Goal: Task Accomplishment & Management: Complete application form

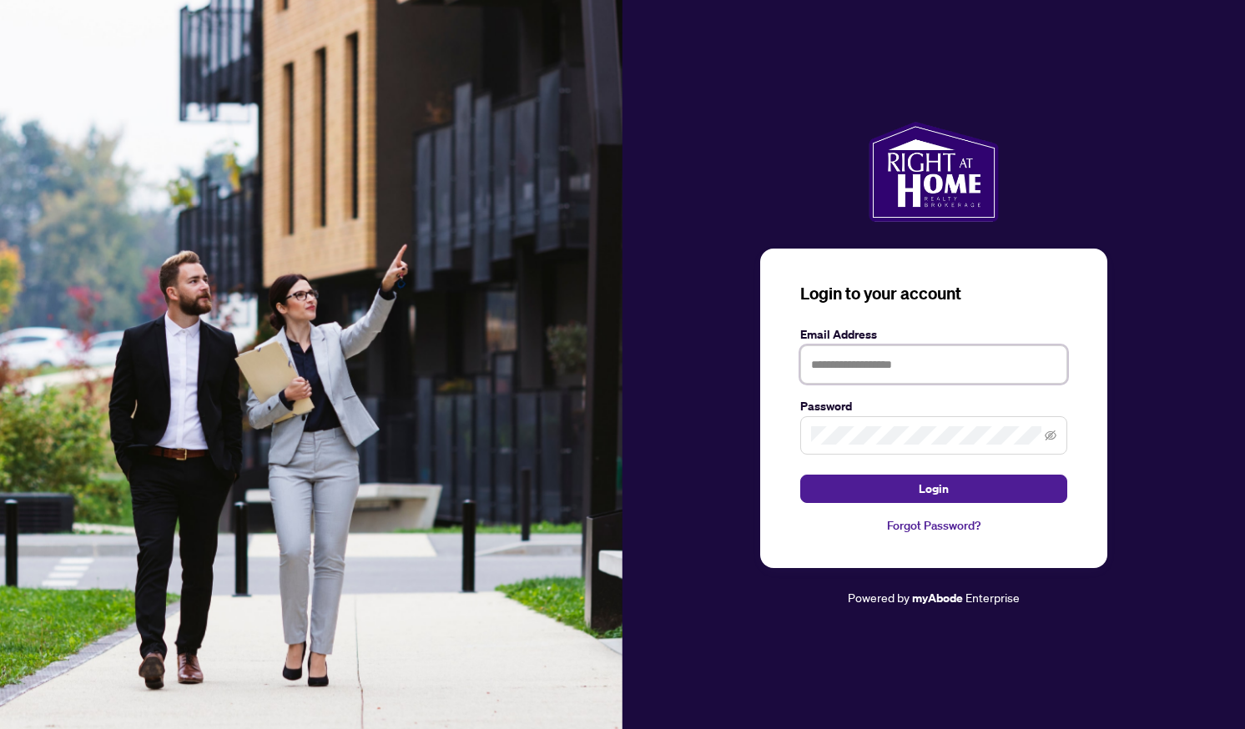
type input "**********"
click at [947, 497] on span "Login" at bounding box center [934, 489] width 30 height 27
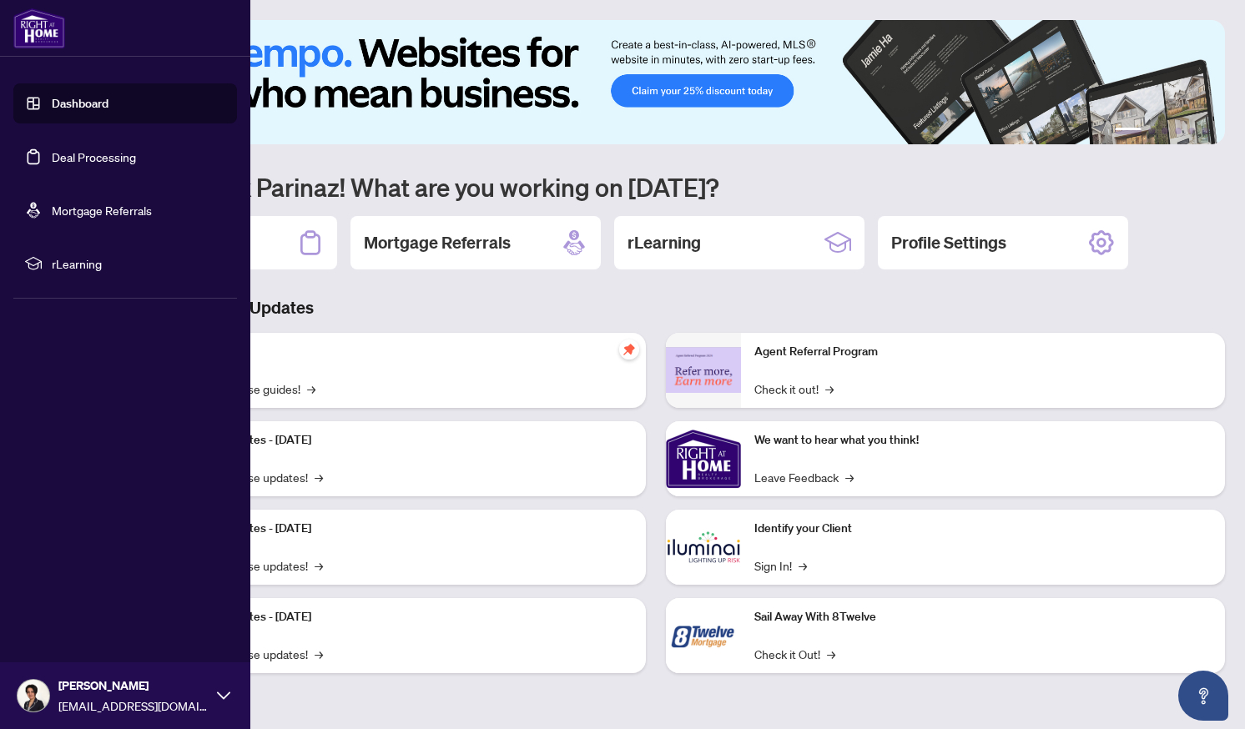
click at [66, 162] on link "Deal Processing" at bounding box center [94, 156] width 84 height 15
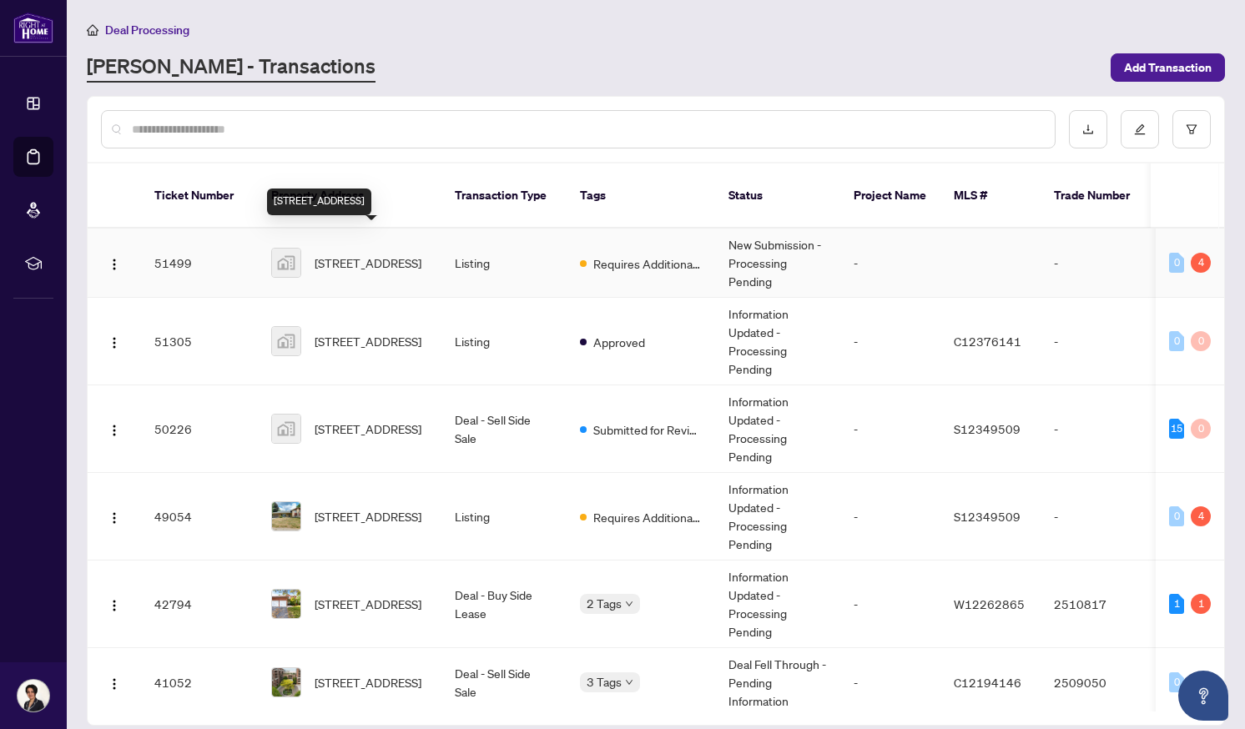
click at [352, 254] on span "[STREET_ADDRESS]" at bounding box center [368, 263] width 107 height 18
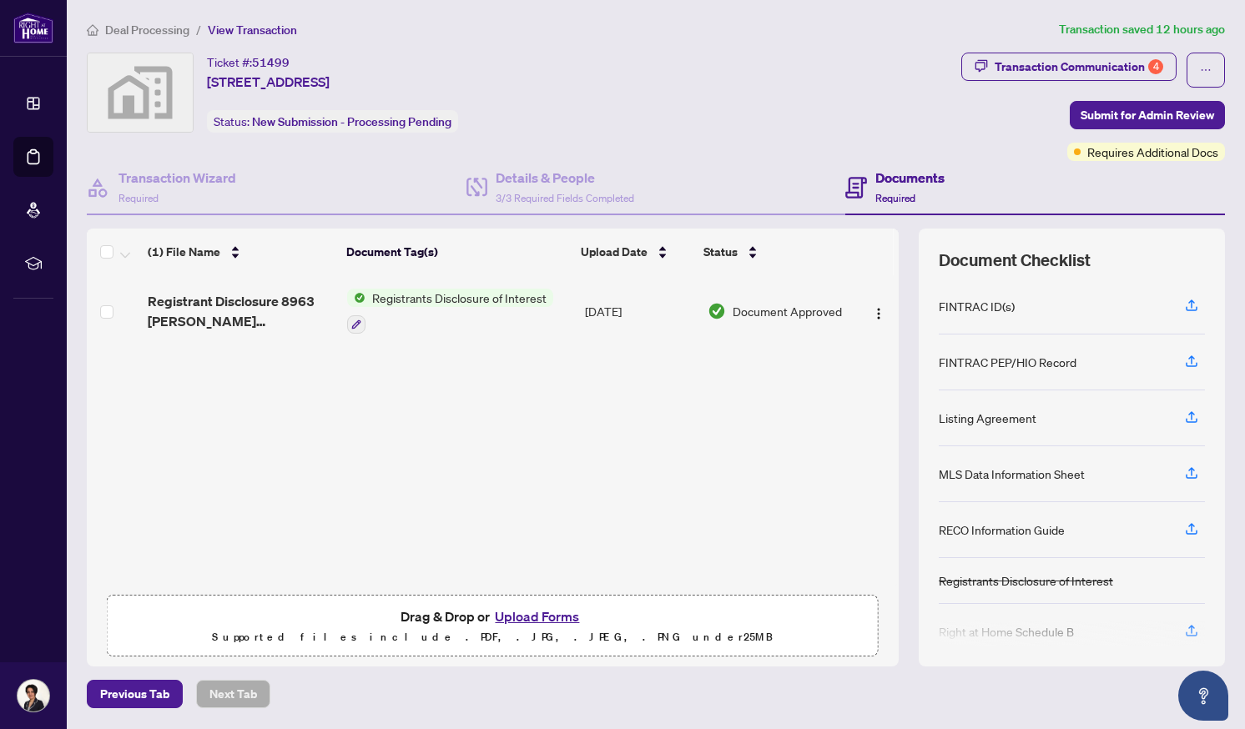
click at [448, 295] on span "Registrants Disclosure of Interest" at bounding box center [460, 298] width 188 height 18
click at [409, 385] on span "Registrants Disclosure of Interest" at bounding box center [459, 379] width 188 height 18
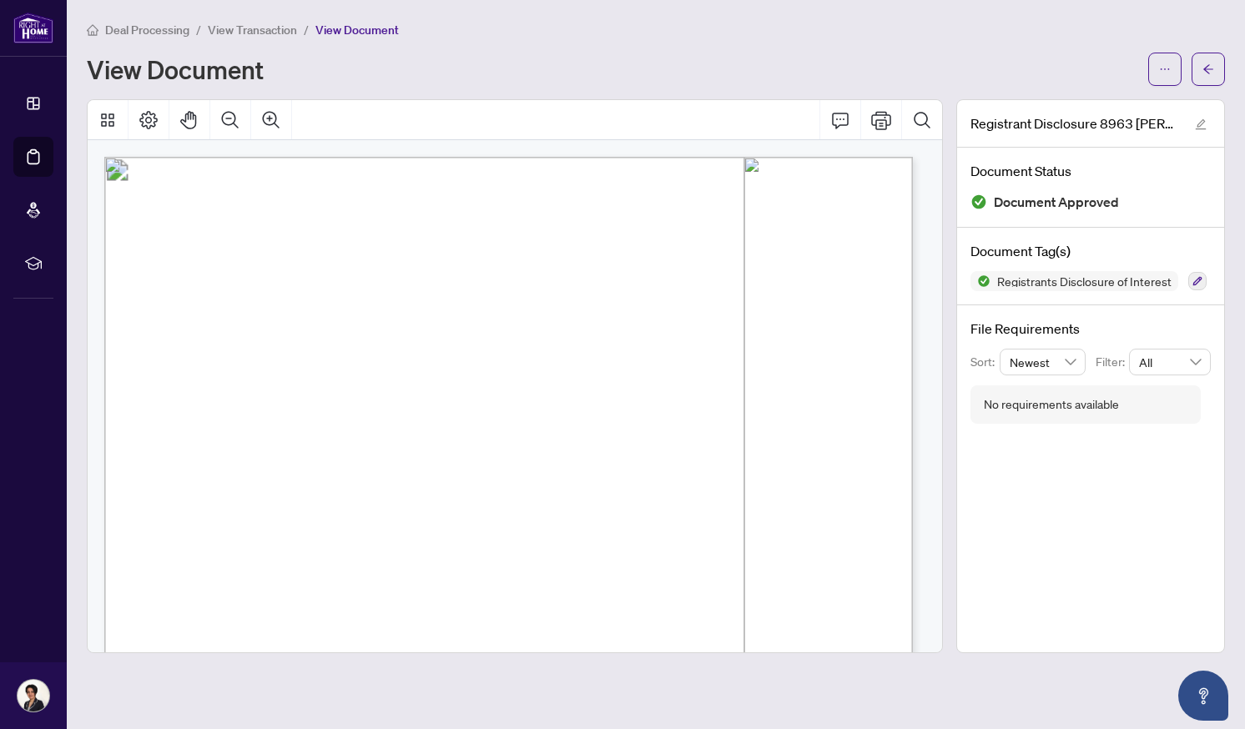
scroll to position [448, 0]
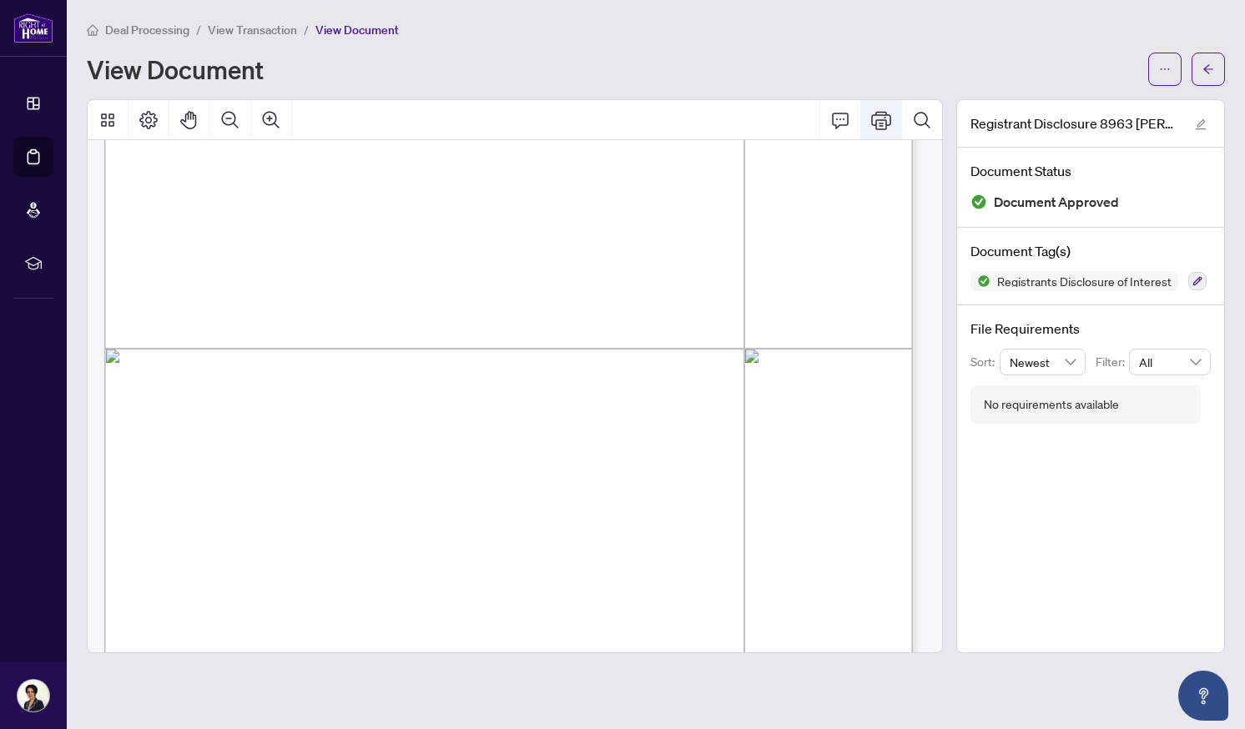
click at [888, 118] on icon "Print" at bounding box center [881, 120] width 20 height 20
click at [884, 124] on icon "Print" at bounding box center [881, 120] width 20 height 20
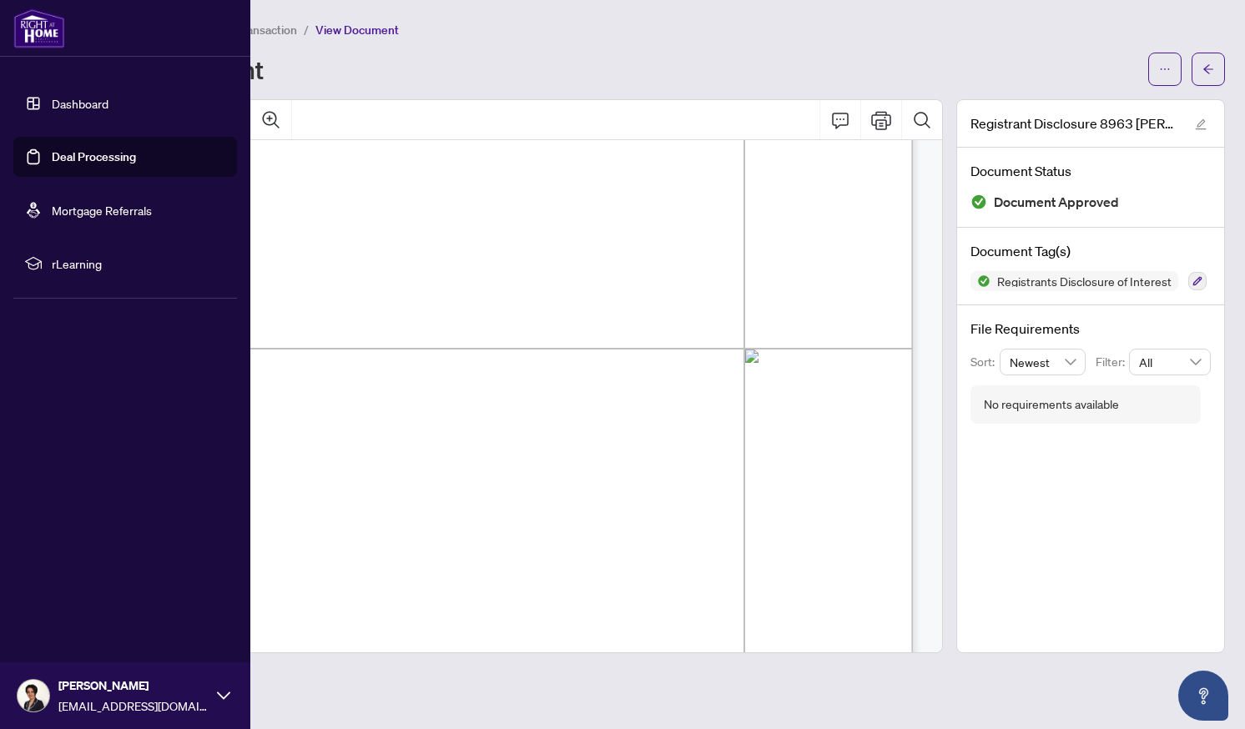
click at [105, 164] on link "Deal Processing" at bounding box center [94, 156] width 84 height 15
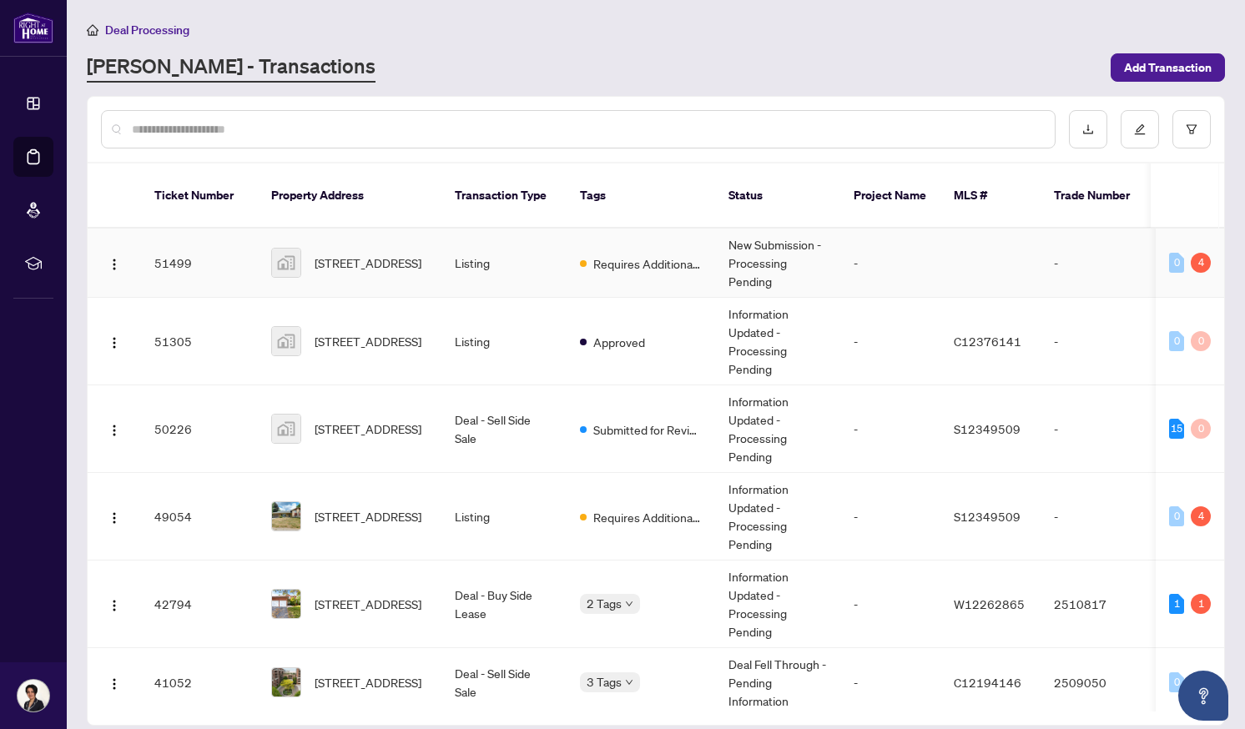
click at [748, 238] on td "New Submission - Processing Pending" at bounding box center [777, 263] width 125 height 69
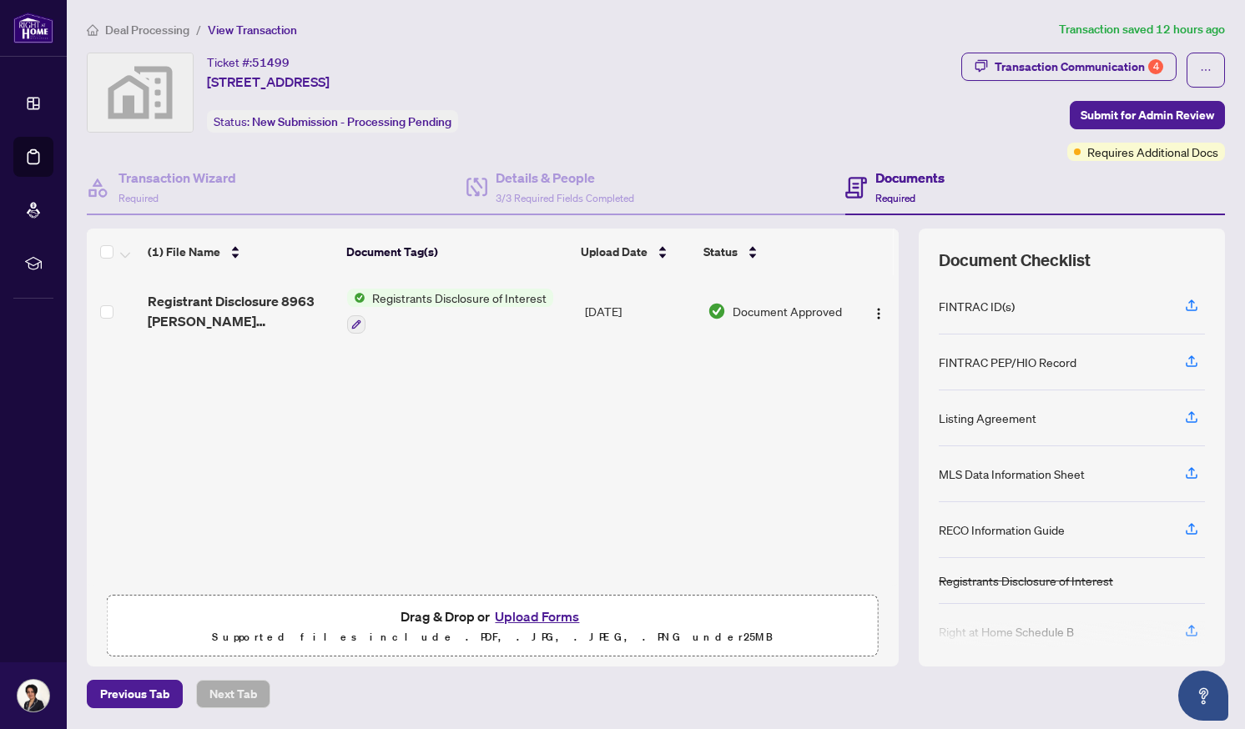
click at [536, 616] on button "Upload Forms" at bounding box center [537, 617] width 94 height 22
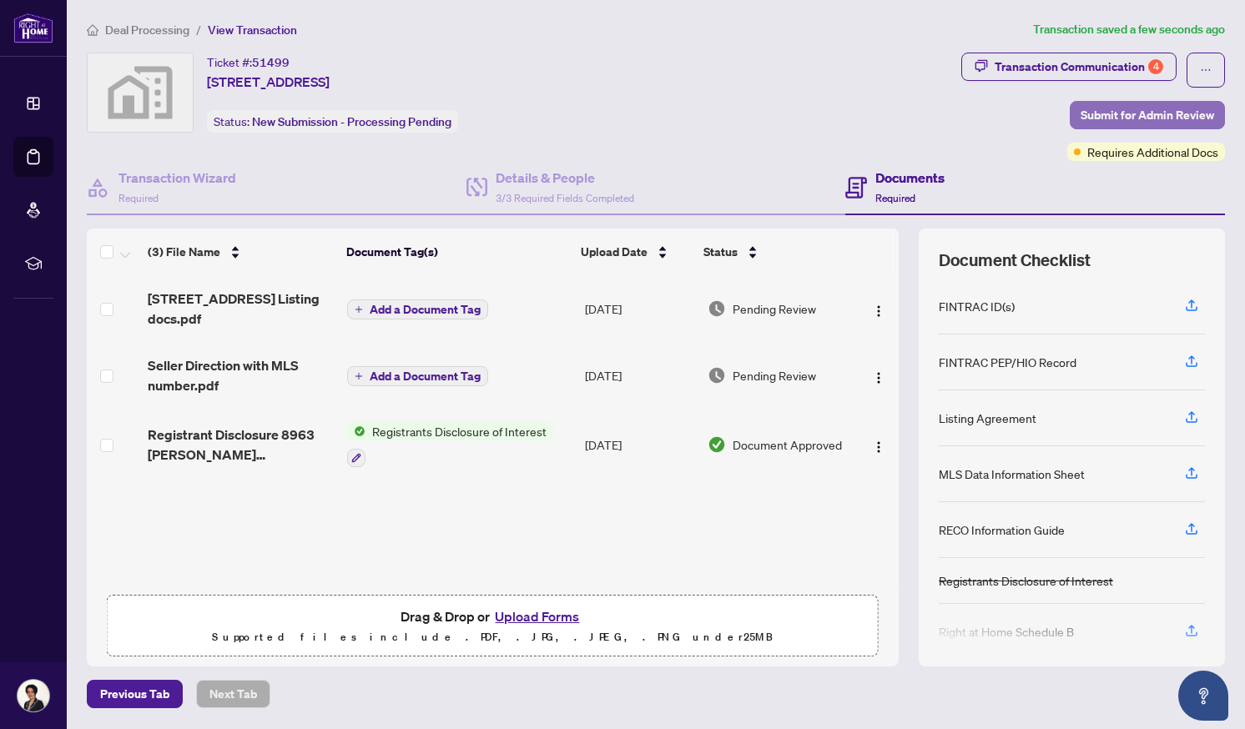
click at [1096, 123] on span "Submit for Admin Review" at bounding box center [1148, 115] width 134 height 27
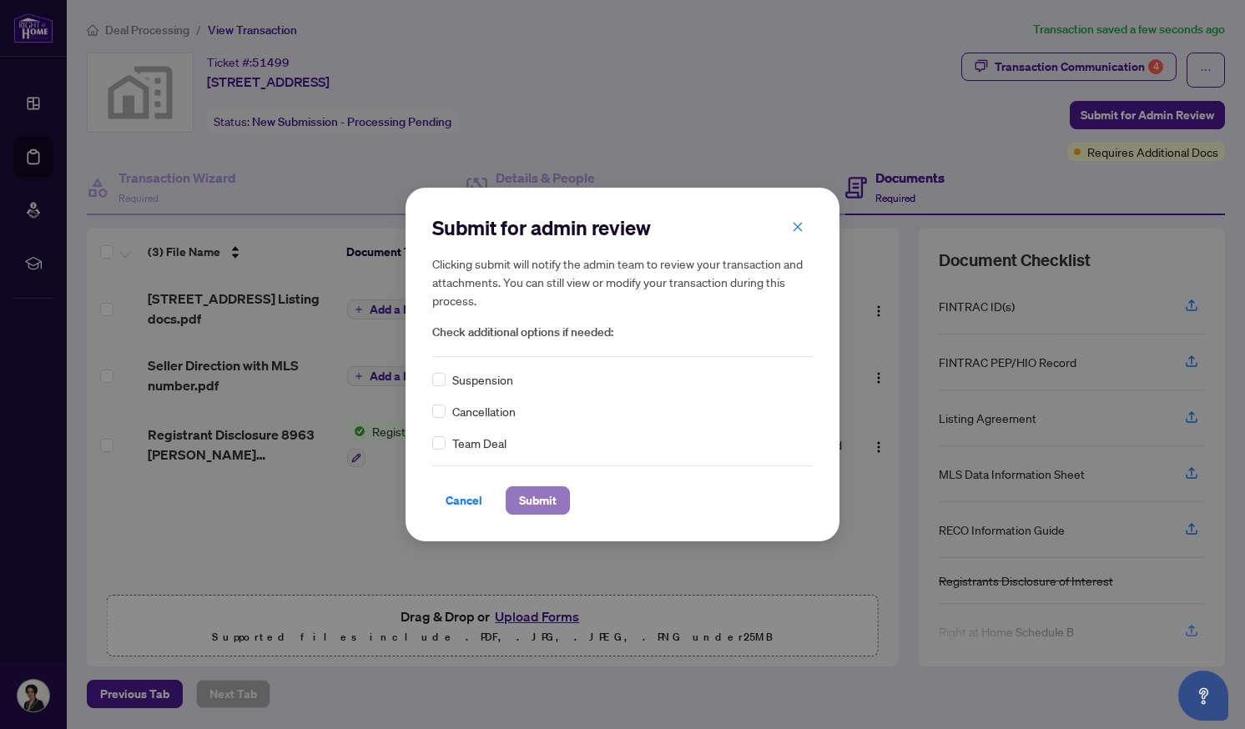
click at [538, 513] on span "Submit" at bounding box center [538, 500] width 38 height 27
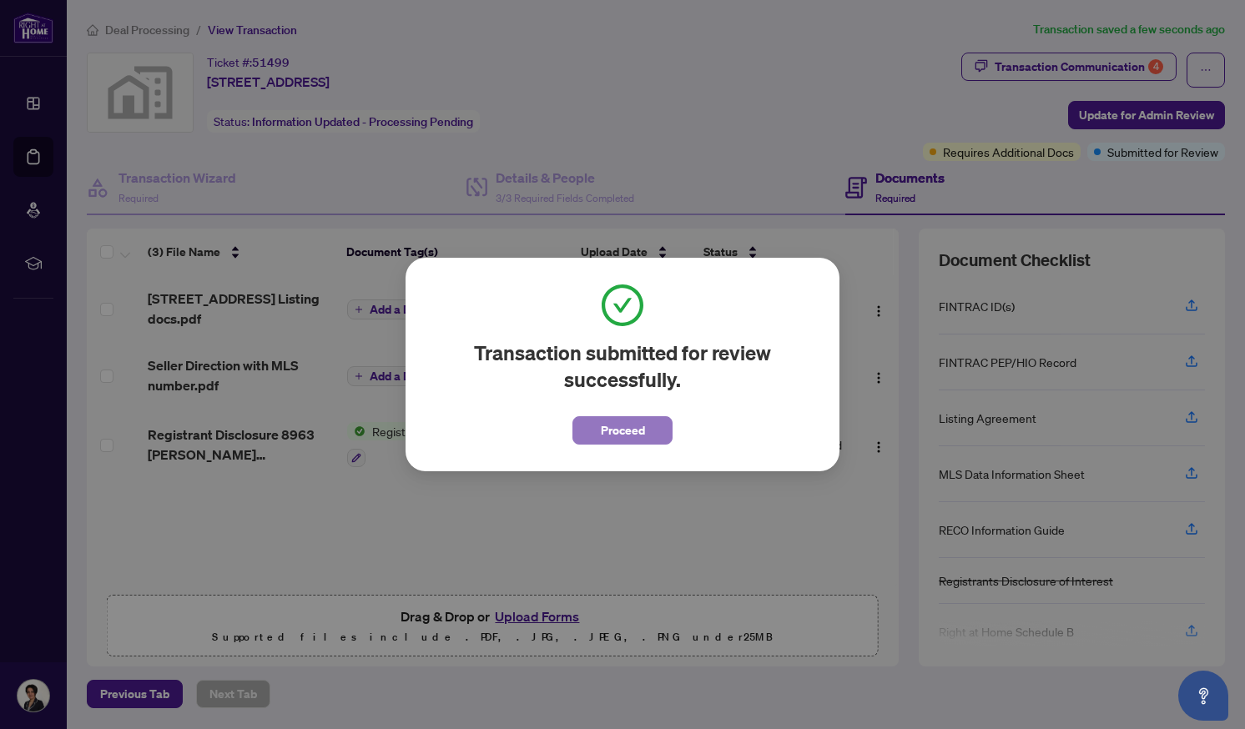
click at [624, 435] on span "Proceed" at bounding box center [623, 430] width 44 height 27
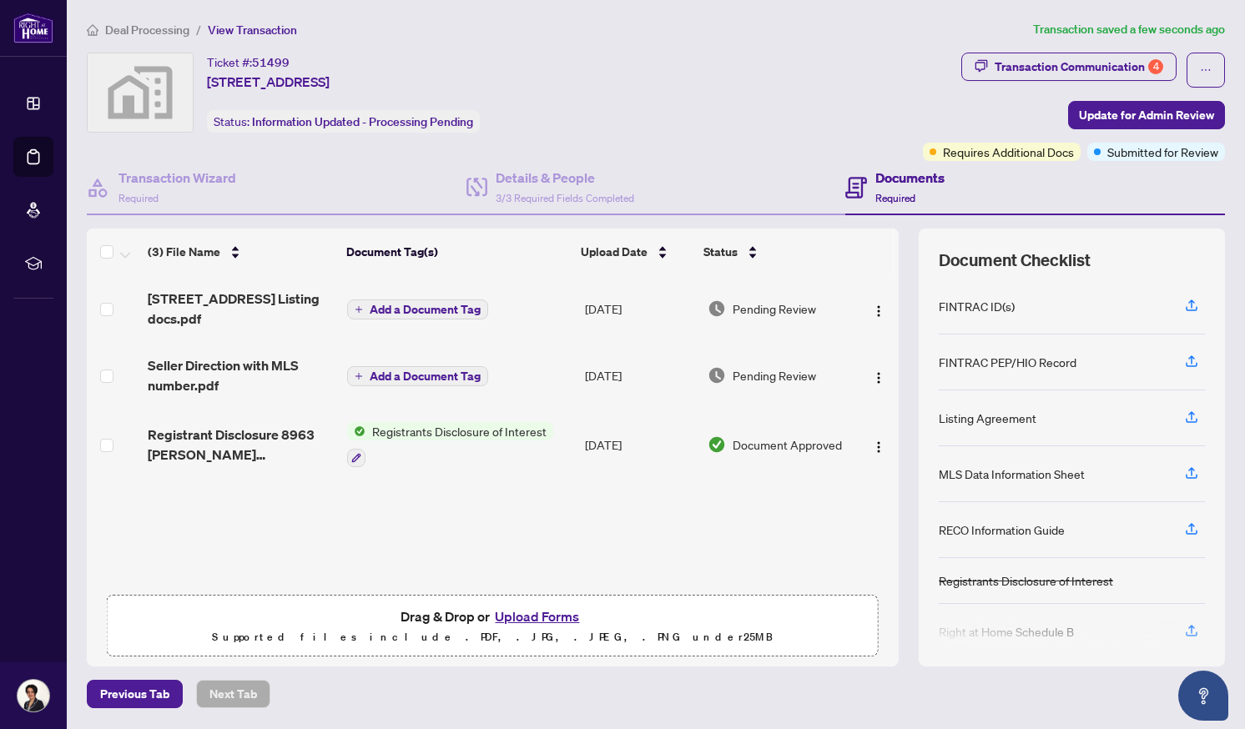
click at [399, 436] on span "Registrants Disclosure of Interest" at bounding box center [460, 431] width 188 height 18
click at [411, 515] on span "Registrants Disclosure of Interest" at bounding box center [459, 512] width 188 height 18
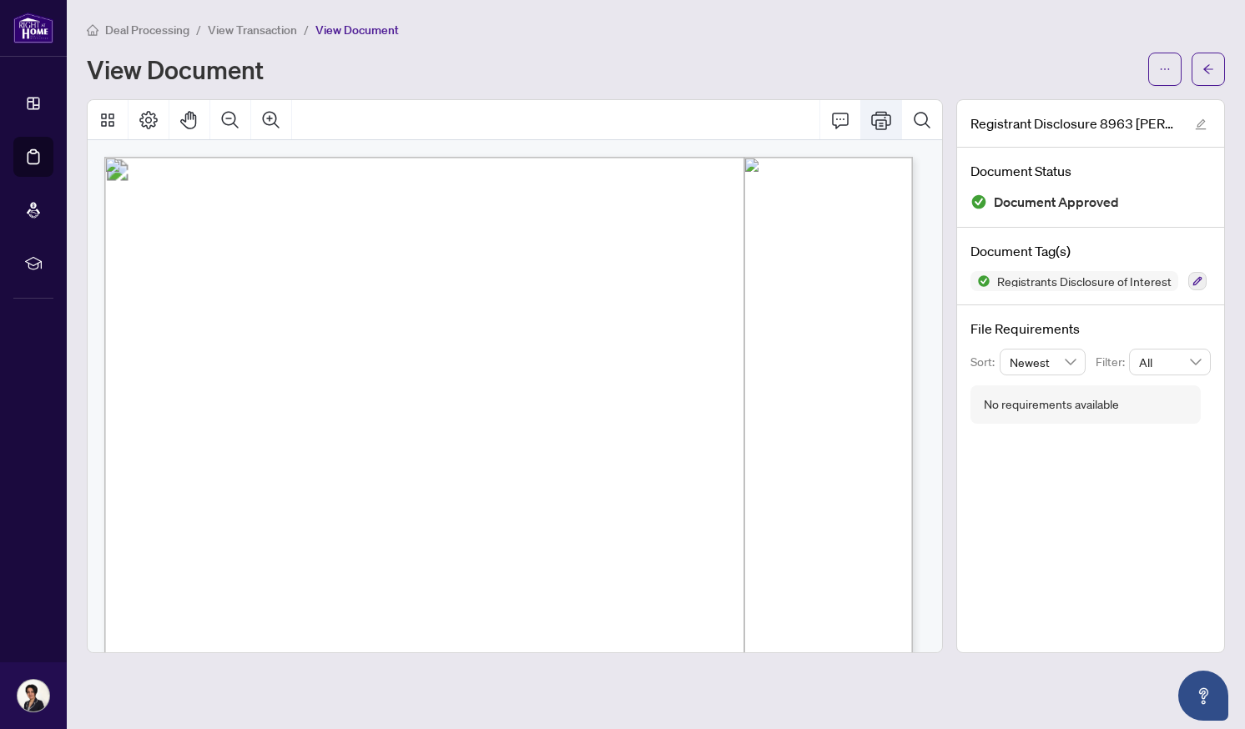
click at [883, 121] on icon "Print" at bounding box center [881, 120] width 20 height 20
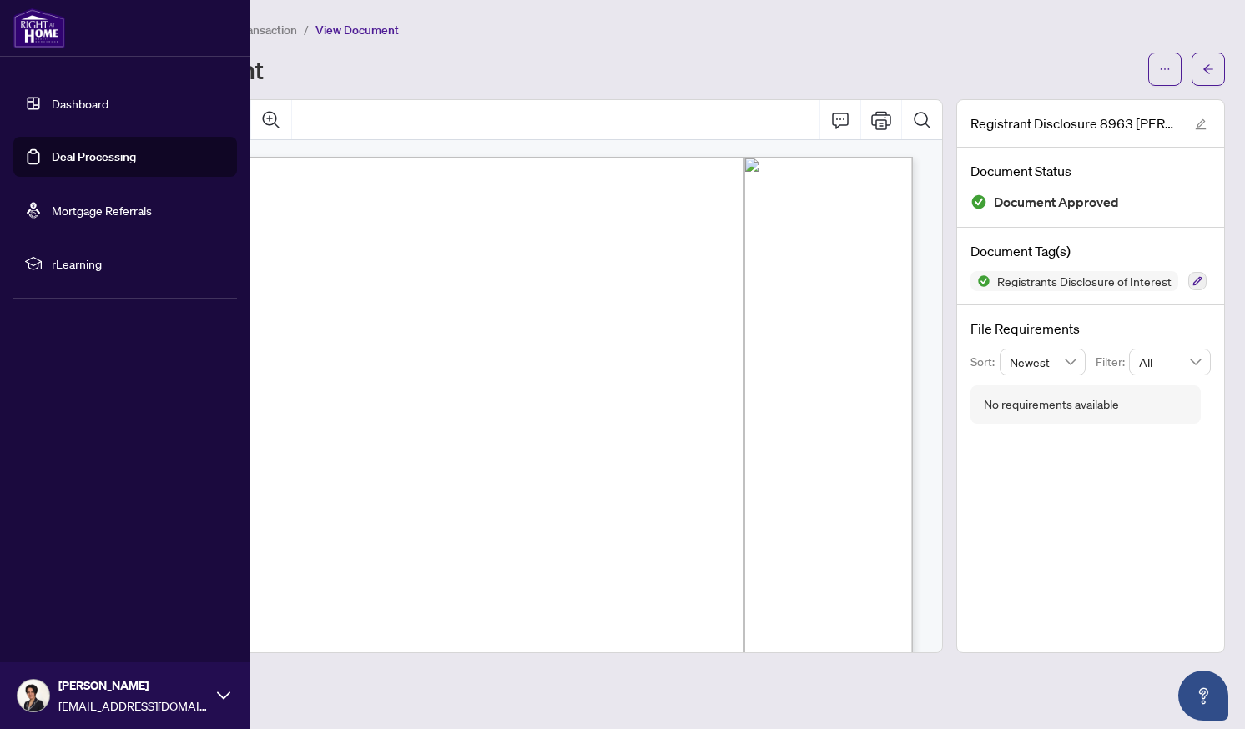
click at [67, 158] on link "Deal Processing" at bounding box center [94, 156] width 84 height 15
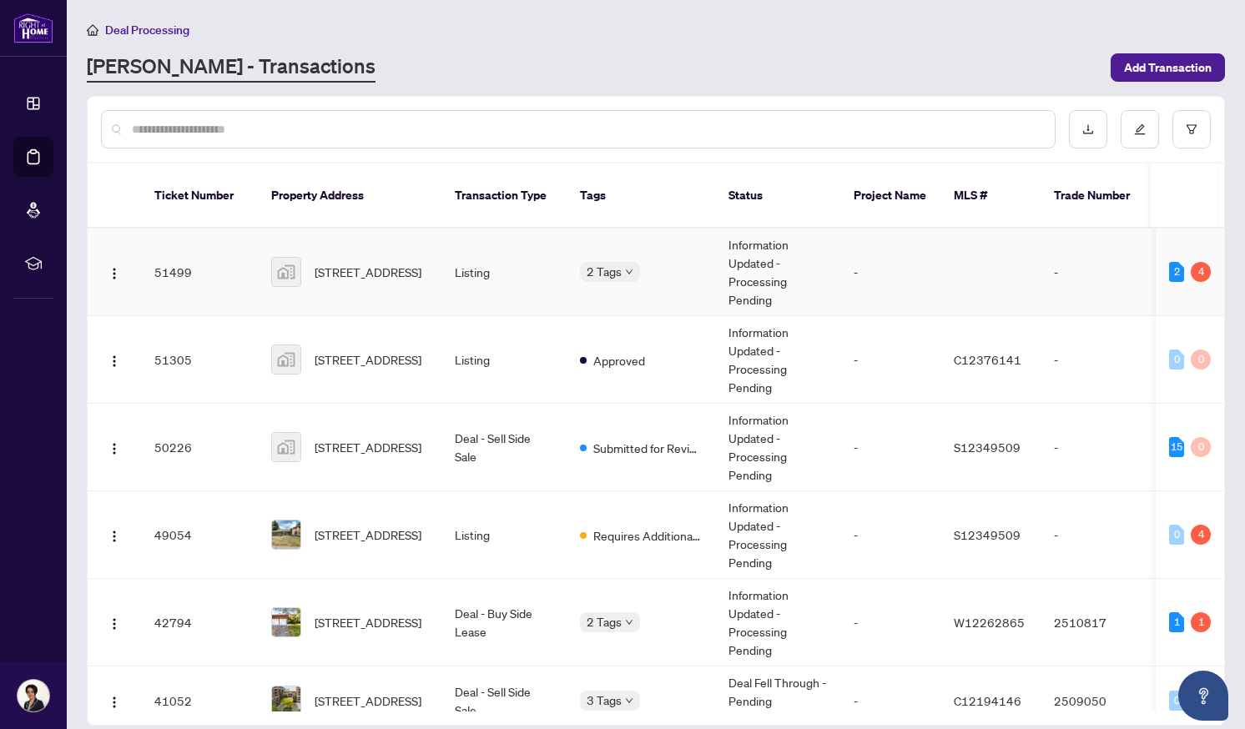
click at [451, 249] on td "Listing" at bounding box center [503, 273] width 125 height 88
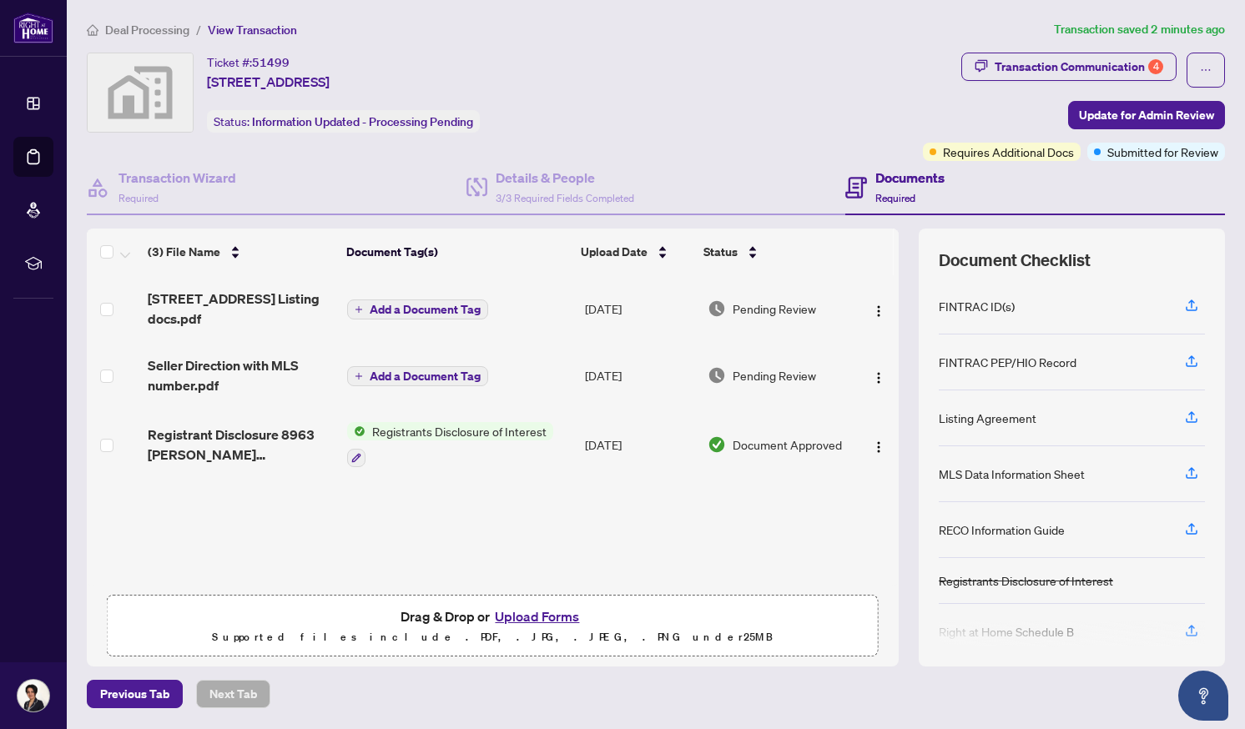
click at [428, 427] on span "Registrants Disclosure of Interest" at bounding box center [460, 431] width 188 height 18
click at [421, 513] on span "Registrants Disclosure of Interest" at bounding box center [459, 512] width 188 height 18
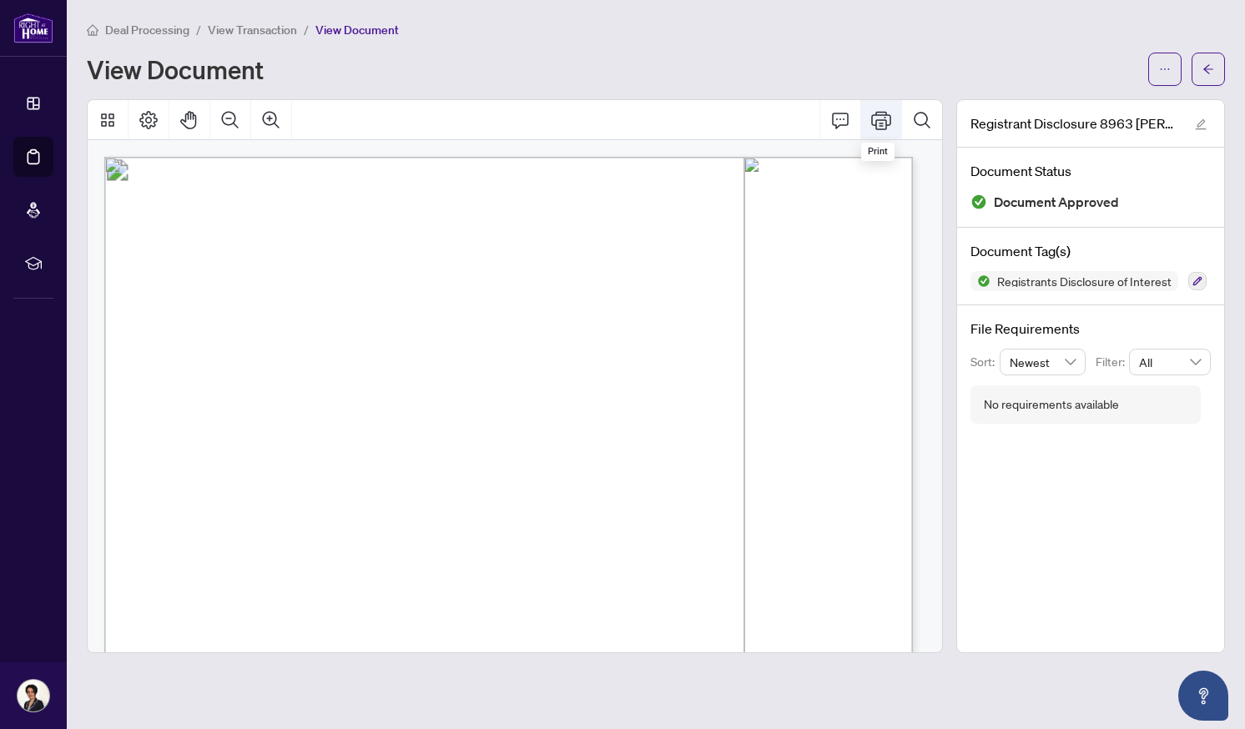
click at [887, 119] on icon "Print" at bounding box center [881, 120] width 20 height 20
click at [632, 352] on span "Right at Home Realty, Brokerage" at bounding box center [683, 348] width 214 height 13
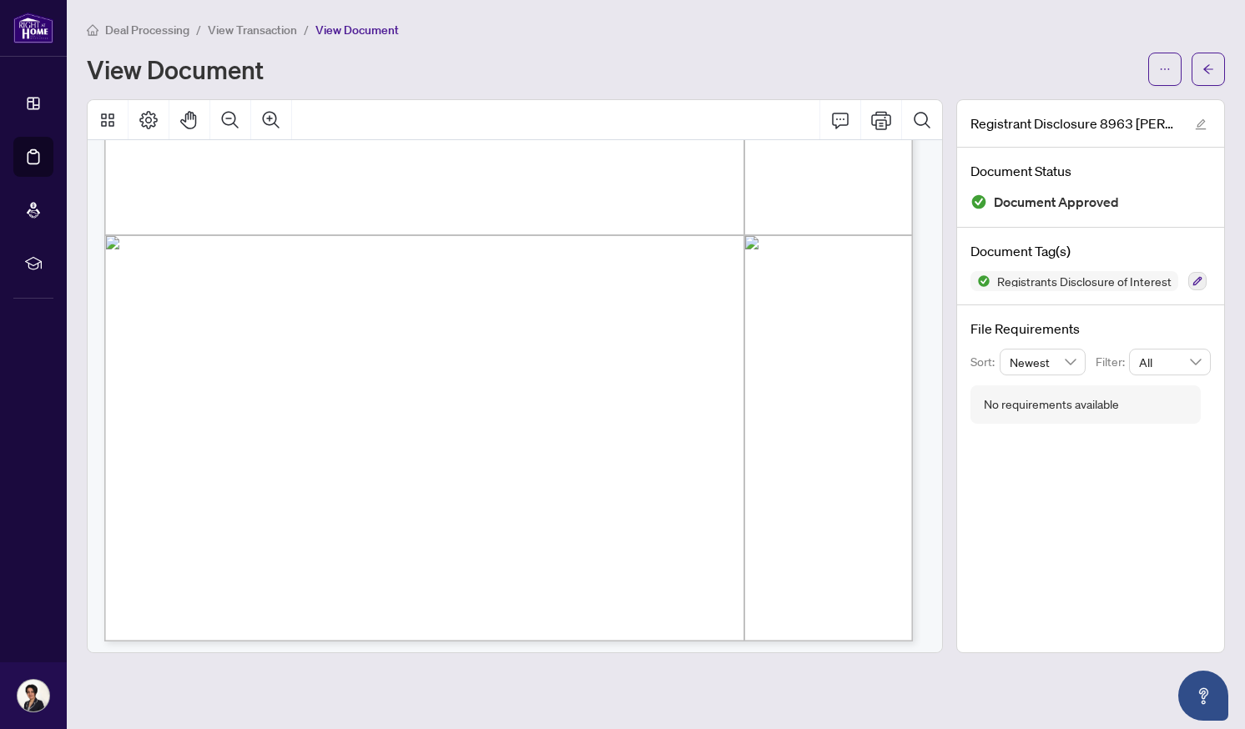
scroll to position [567, 0]
click at [881, 134] on button "Print" at bounding box center [881, 120] width 40 height 40
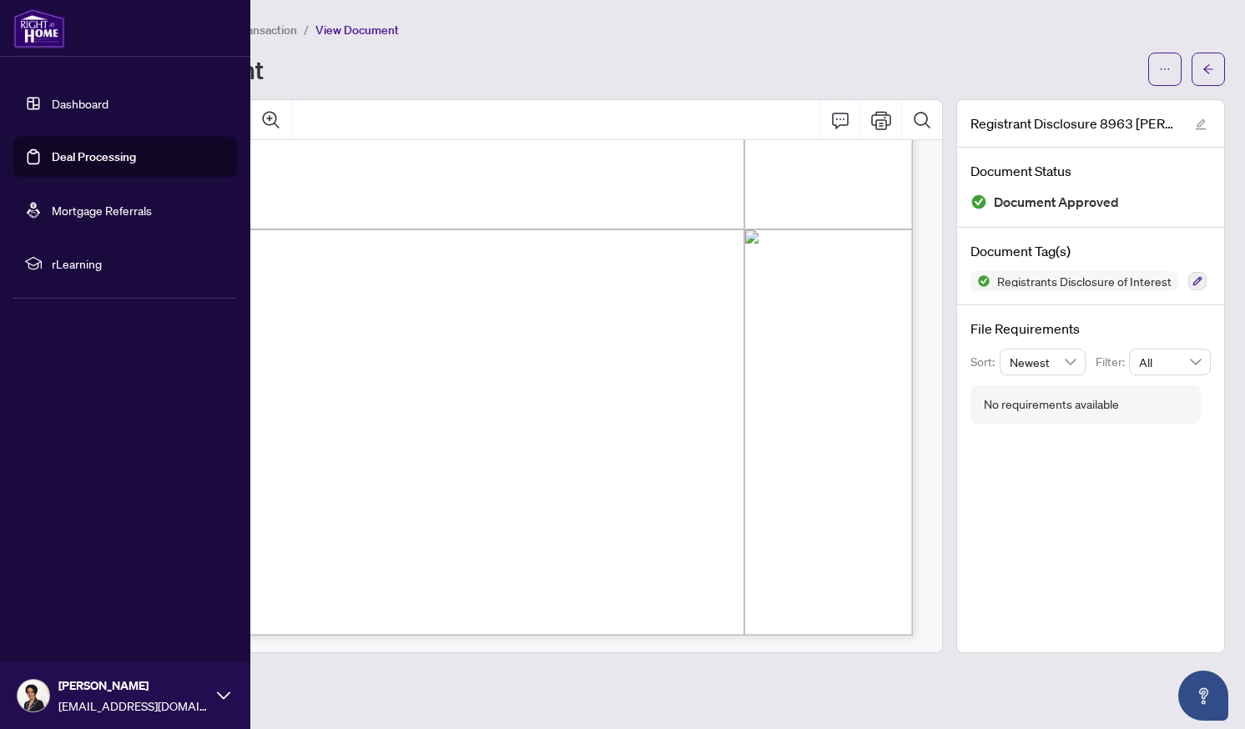
click at [60, 163] on link "Deal Processing" at bounding box center [94, 156] width 84 height 15
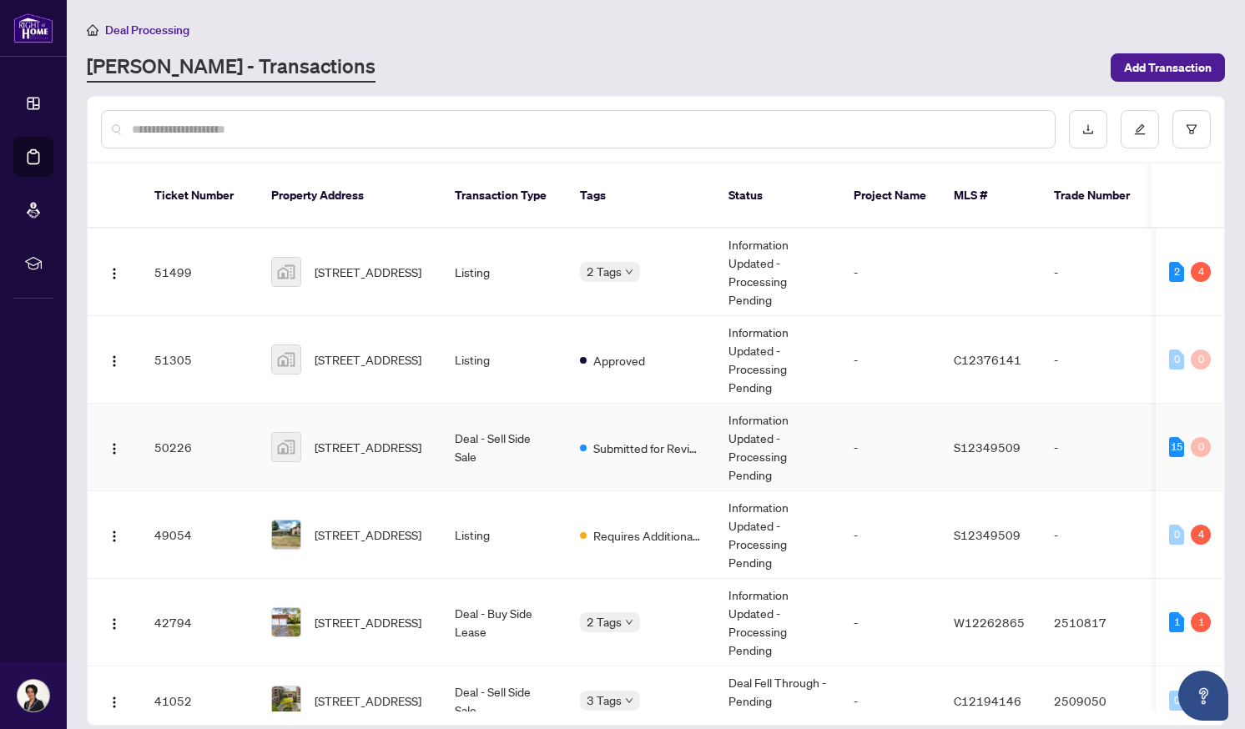
click at [444, 431] on td "Deal - Sell Side Sale" at bounding box center [503, 448] width 125 height 88
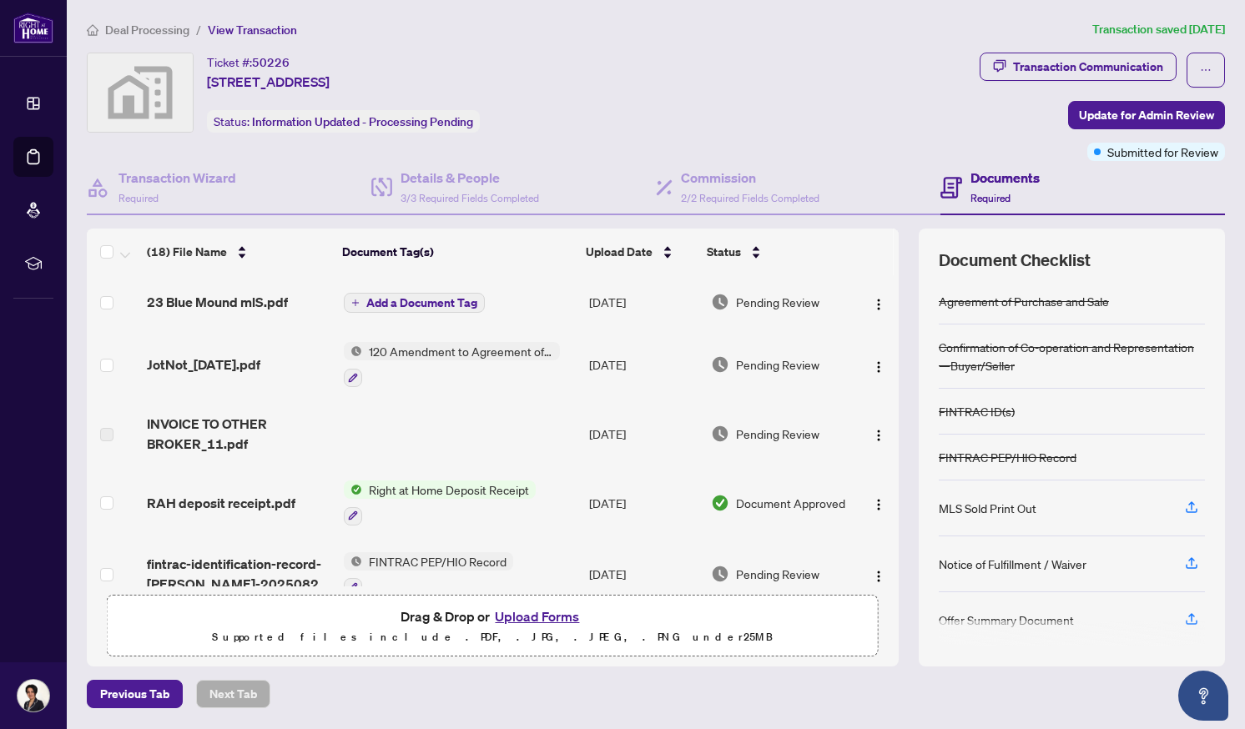
click at [524, 606] on button "Upload Forms" at bounding box center [537, 617] width 94 height 22
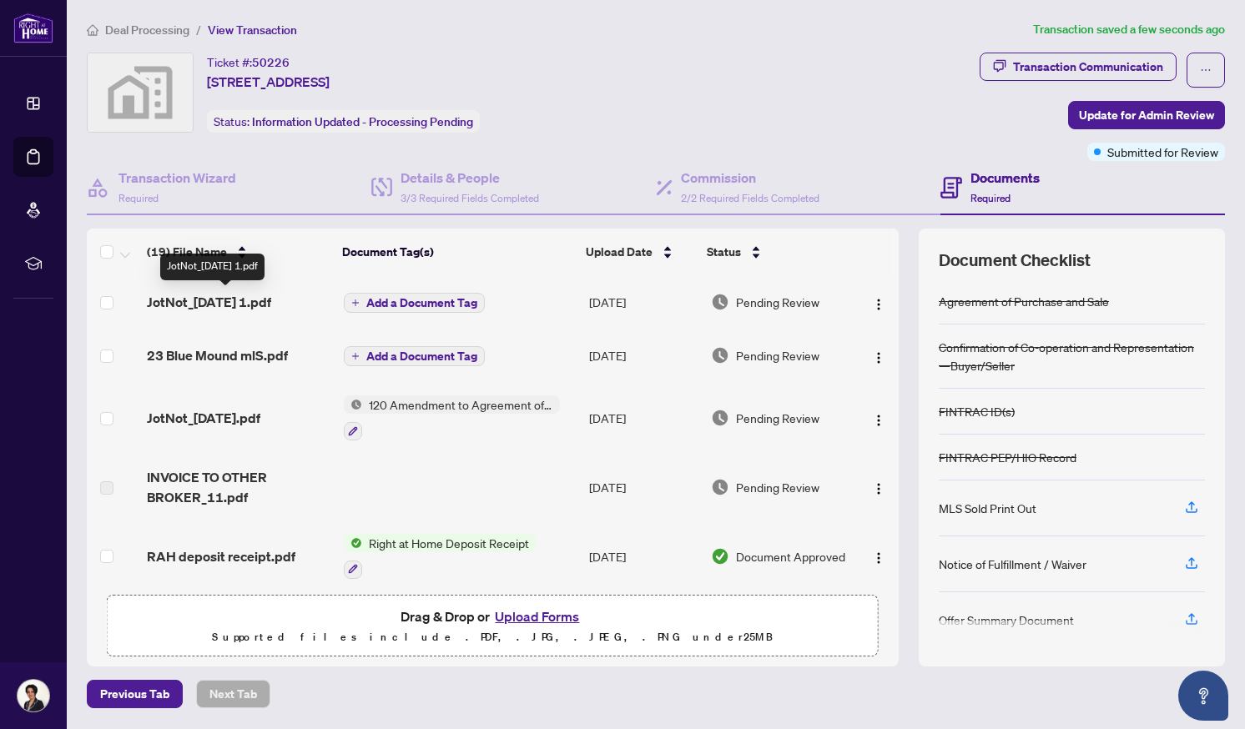
click at [227, 302] on span "JotNot_[DATE] 1.pdf" at bounding box center [209, 302] width 124 height 20
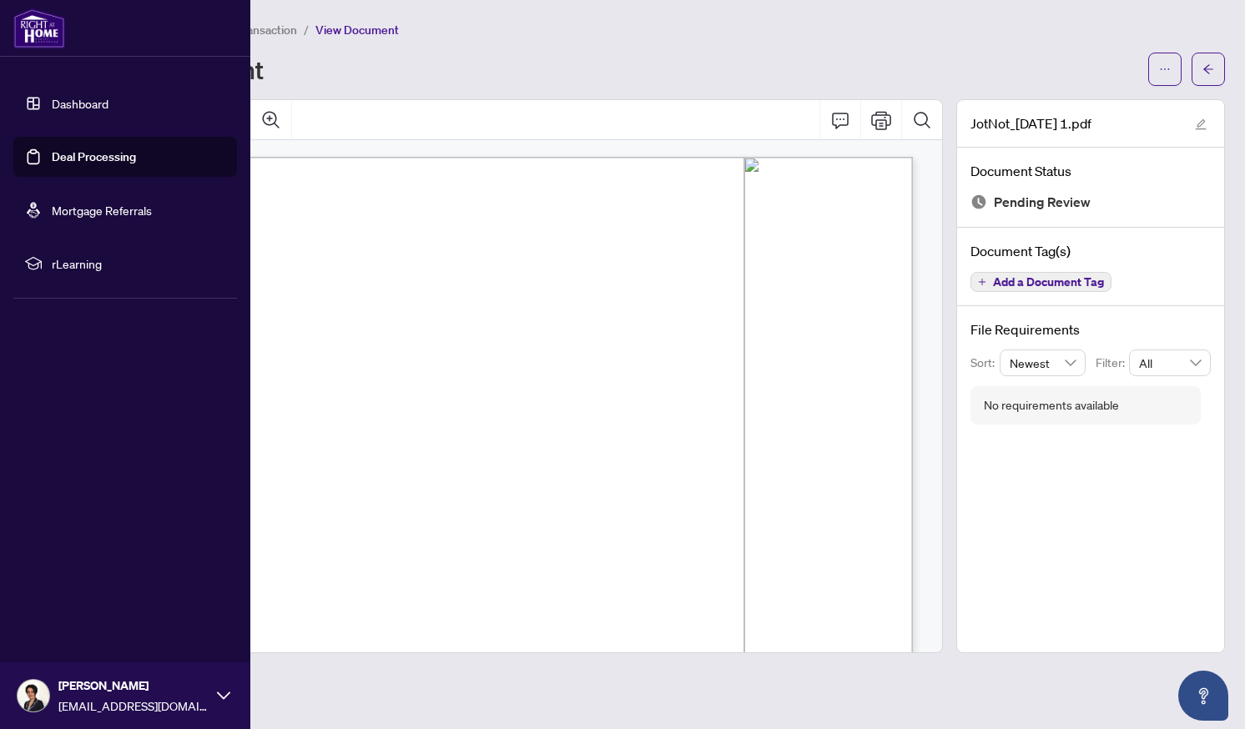
click at [84, 159] on link "Deal Processing" at bounding box center [94, 156] width 84 height 15
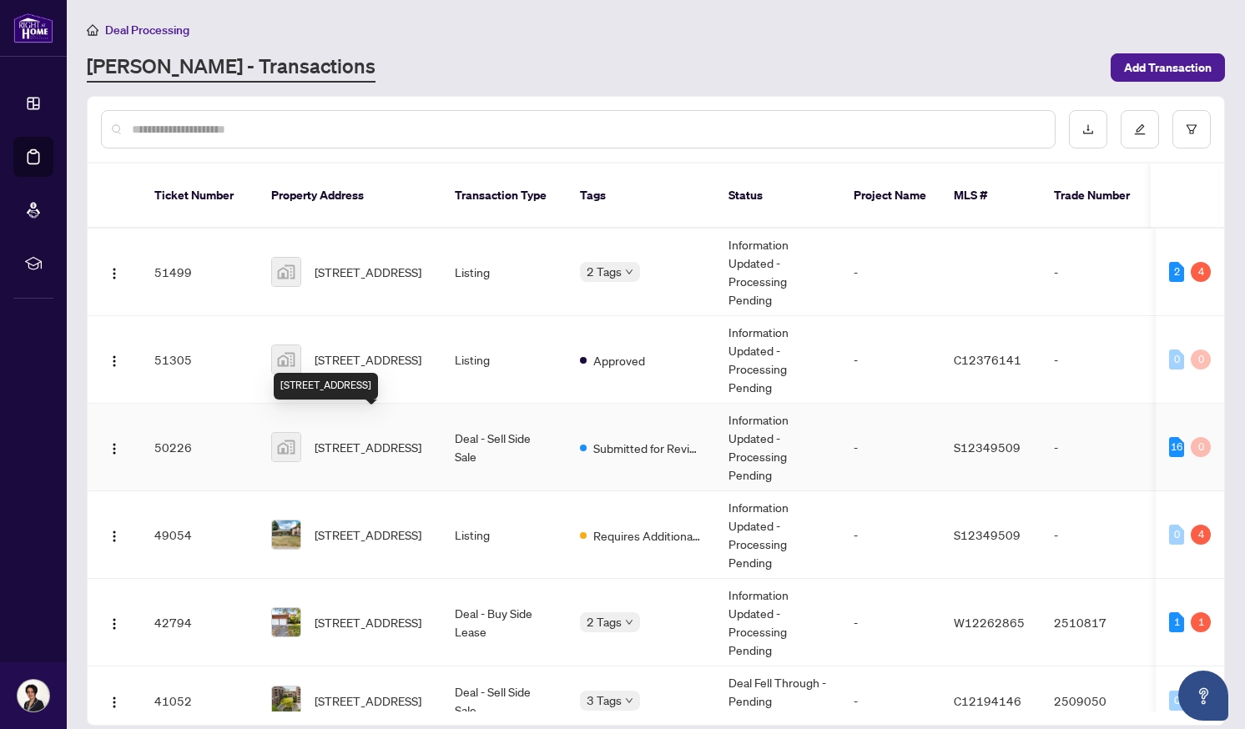
click at [371, 438] on span "[STREET_ADDRESS]" at bounding box center [368, 447] width 107 height 18
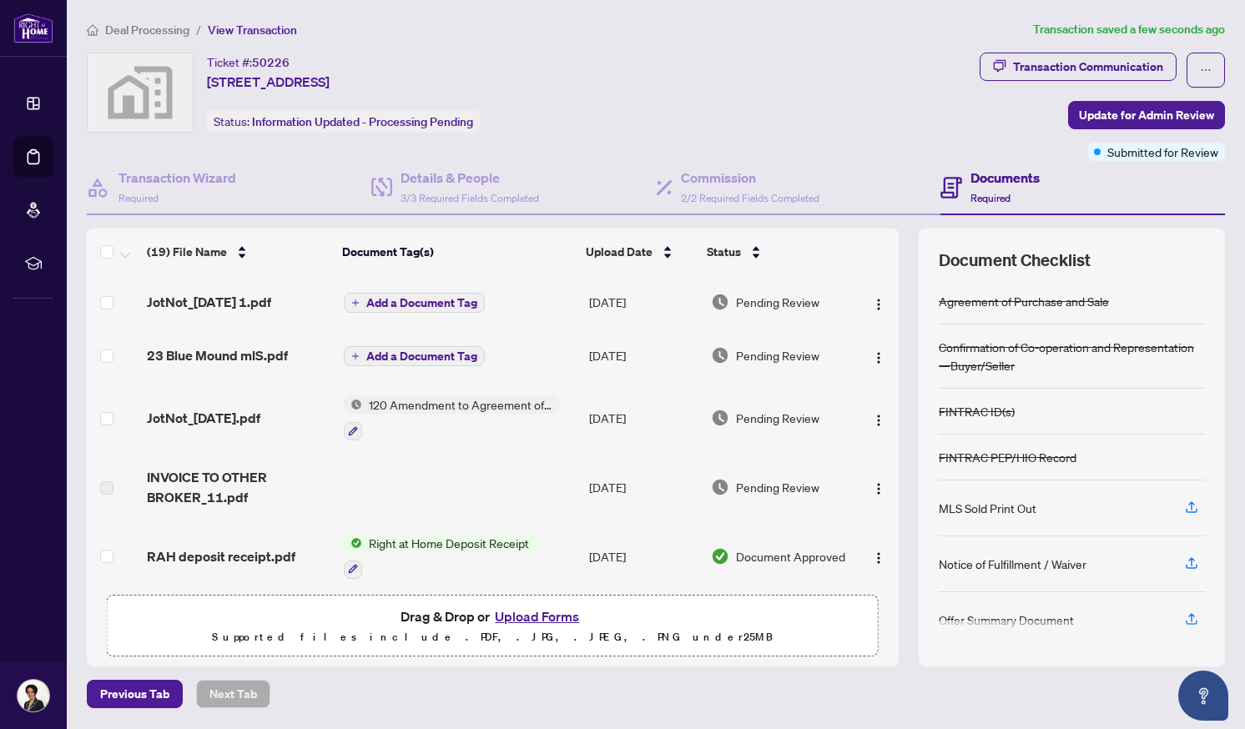
click at [451, 302] on span "Add a Document Tag" at bounding box center [421, 303] width 111 height 12
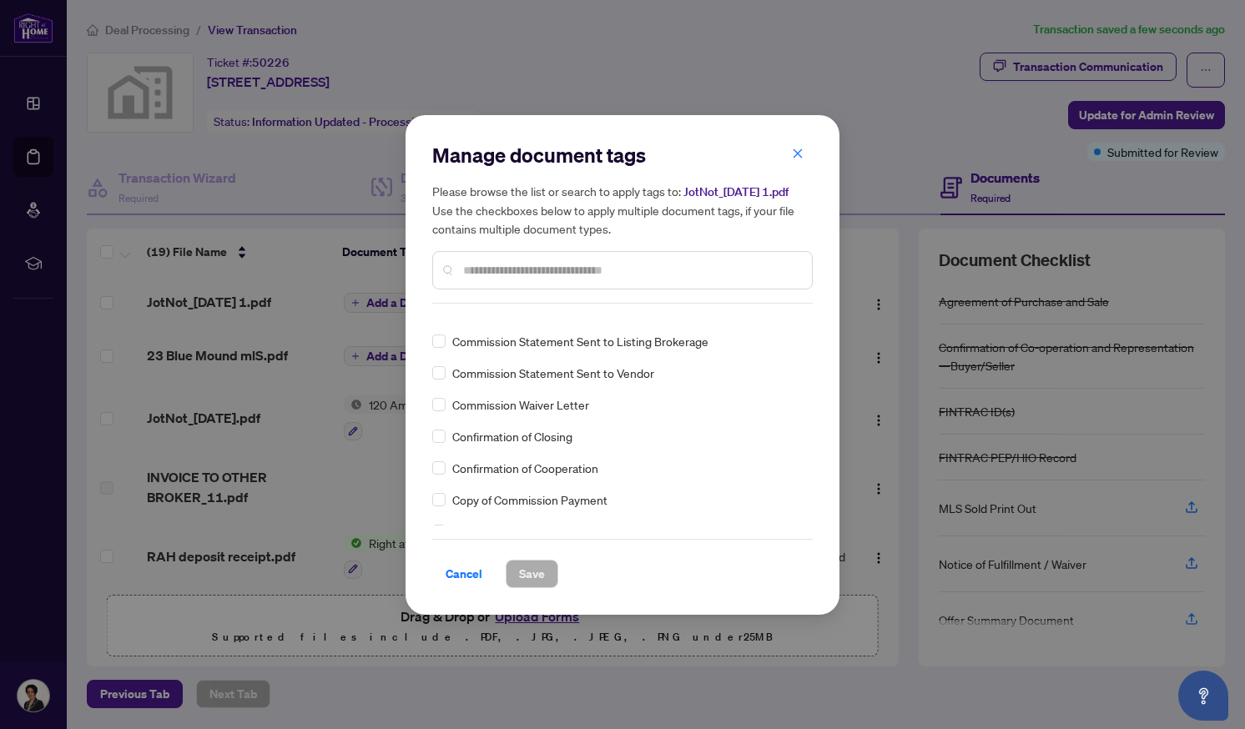
scroll to position [1278, 0]
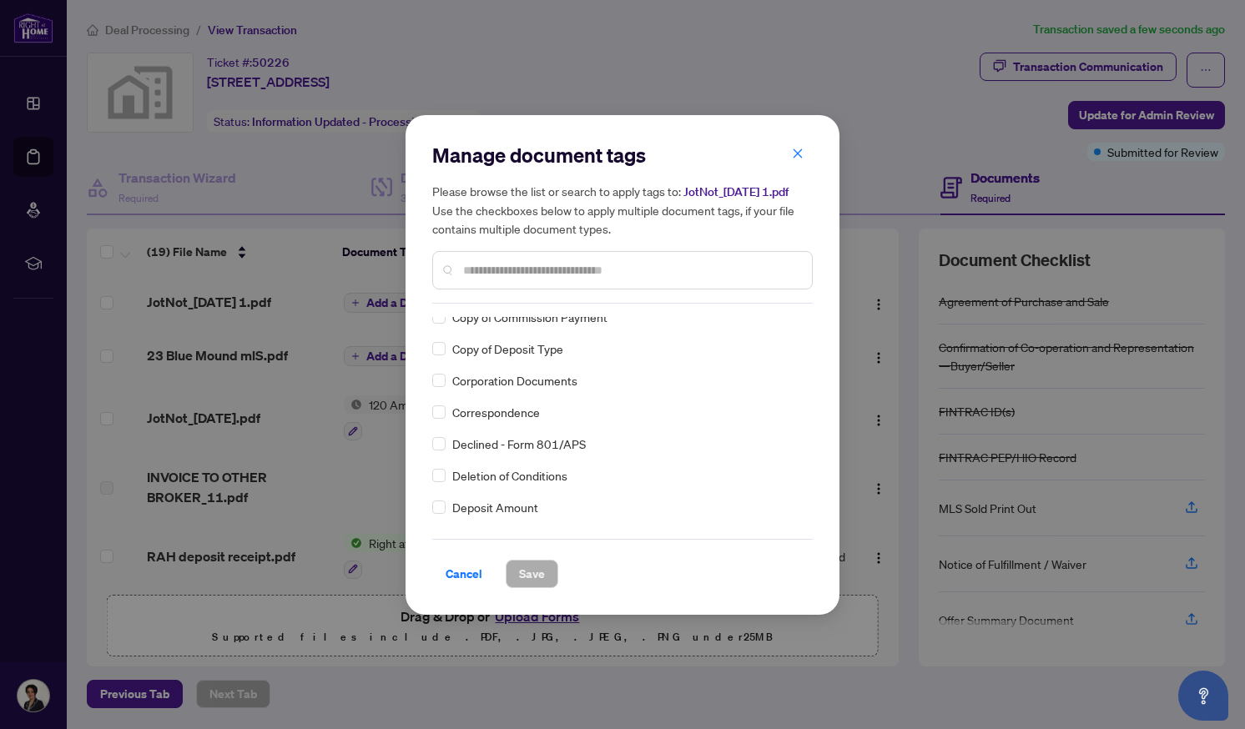
click at [507, 280] on input "text" at bounding box center [630, 270] width 335 height 18
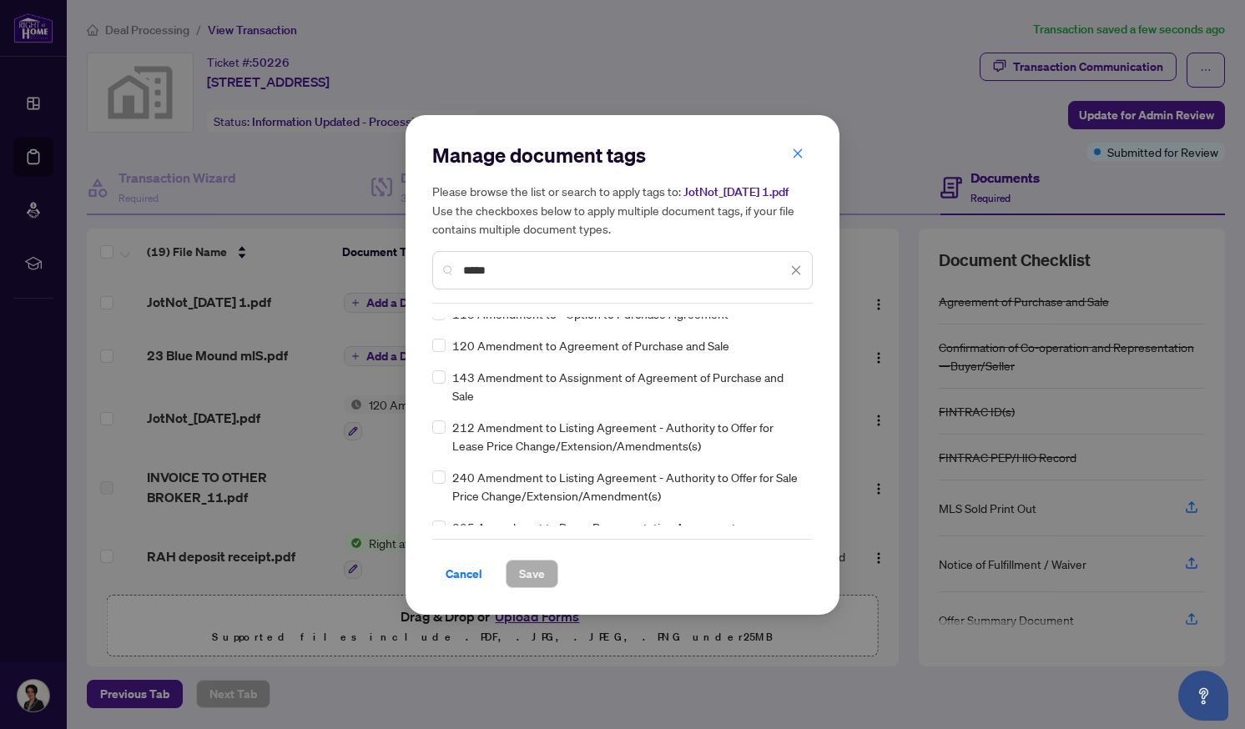
scroll to position [0, 0]
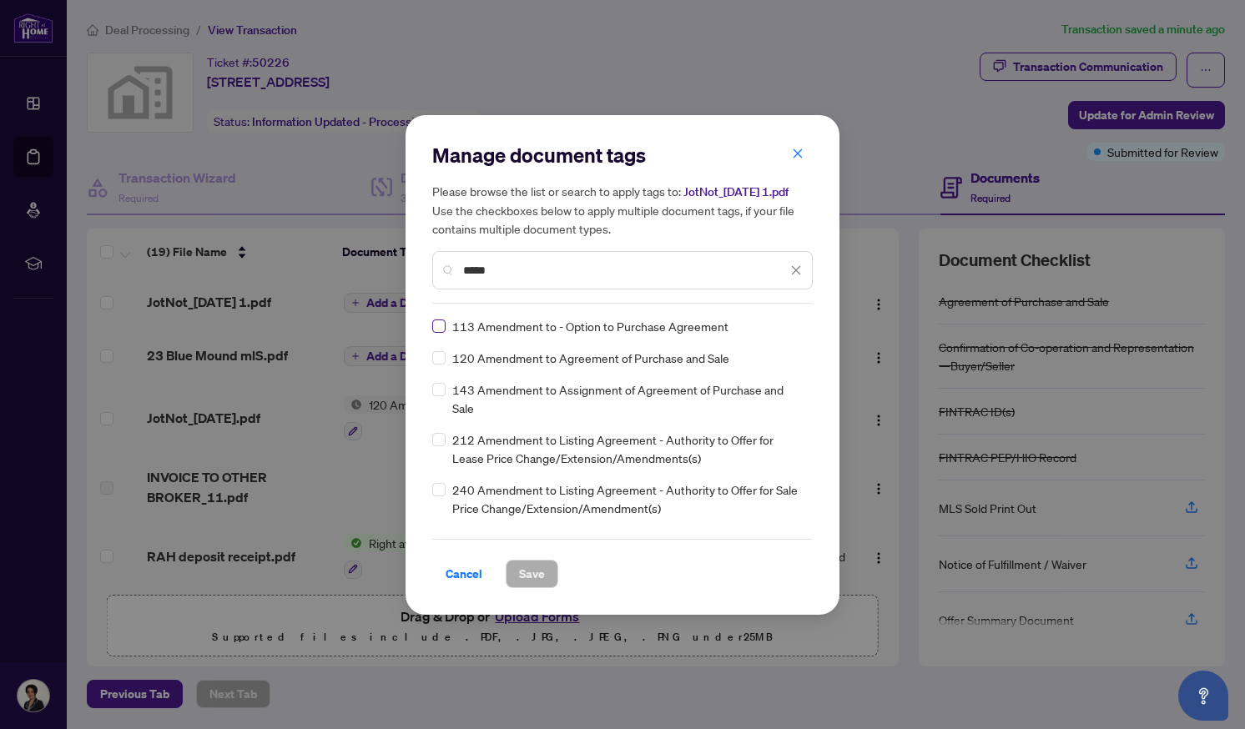
type input "*****"
click at [538, 582] on span "Save" at bounding box center [532, 574] width 26 height 27
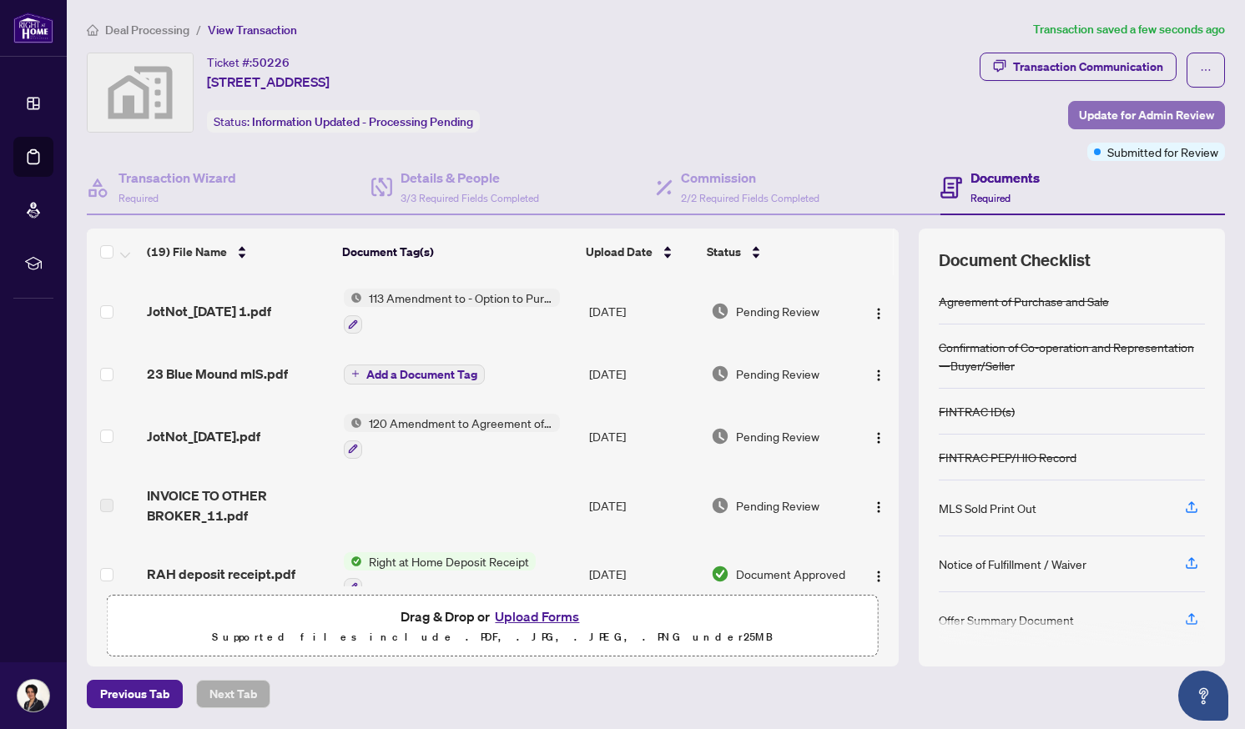
click at [1157, 108] on span "Update for Admin Review" at bounding box center [1146, 115] width 135 height 27
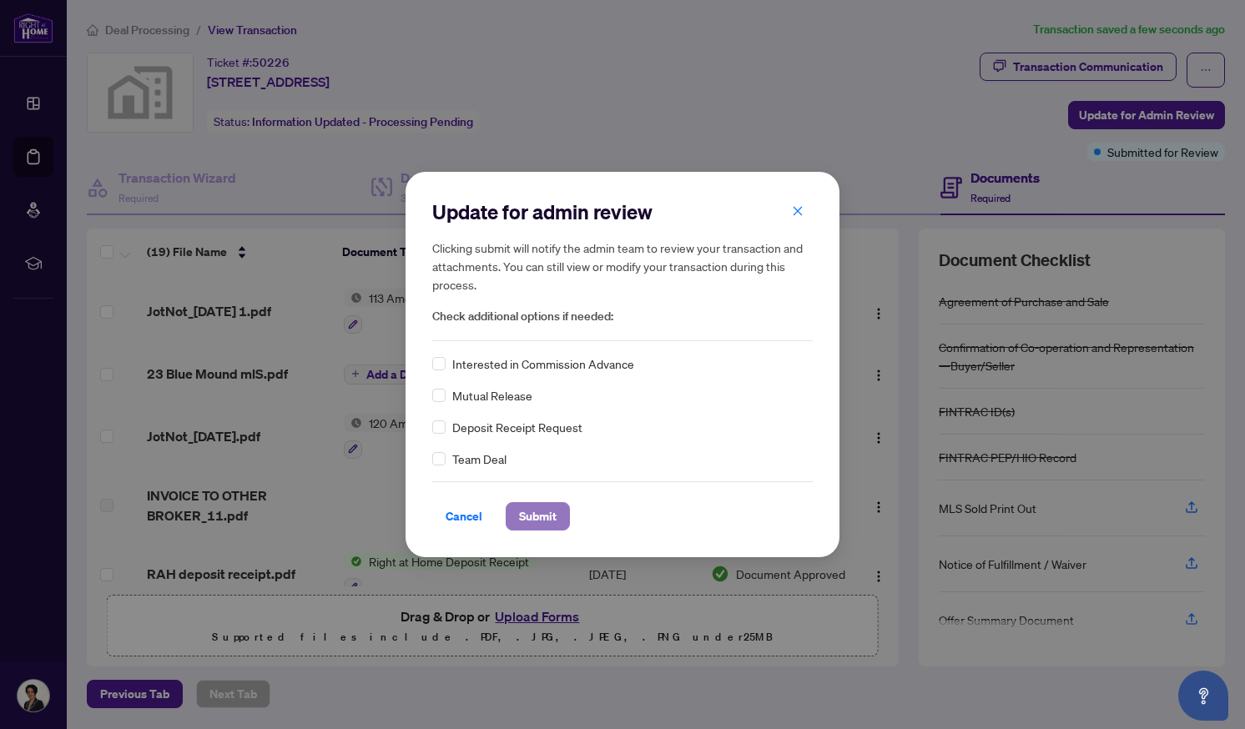
click at [542, 523] on span "Submit" at bounding box center [538, 516] width 38 height 27
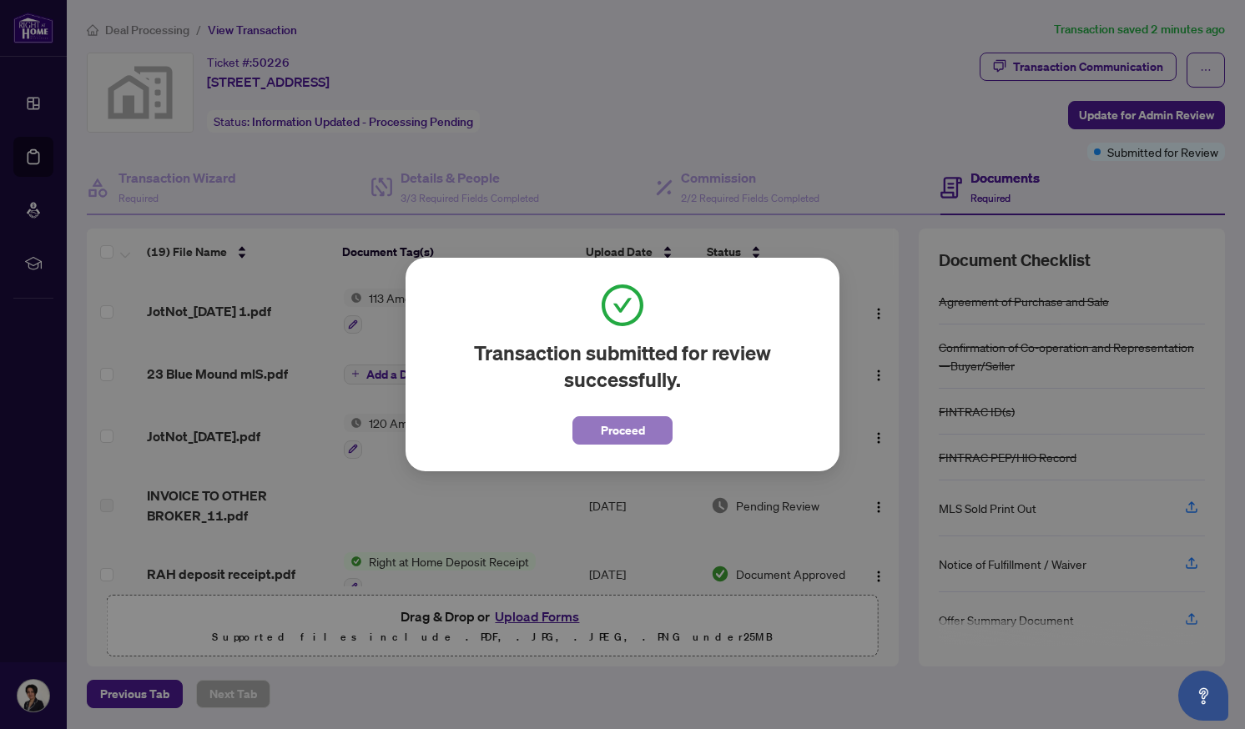
click at [599, 432] on button "Proceed" at bounding box center [622, 430] width 100 height 28
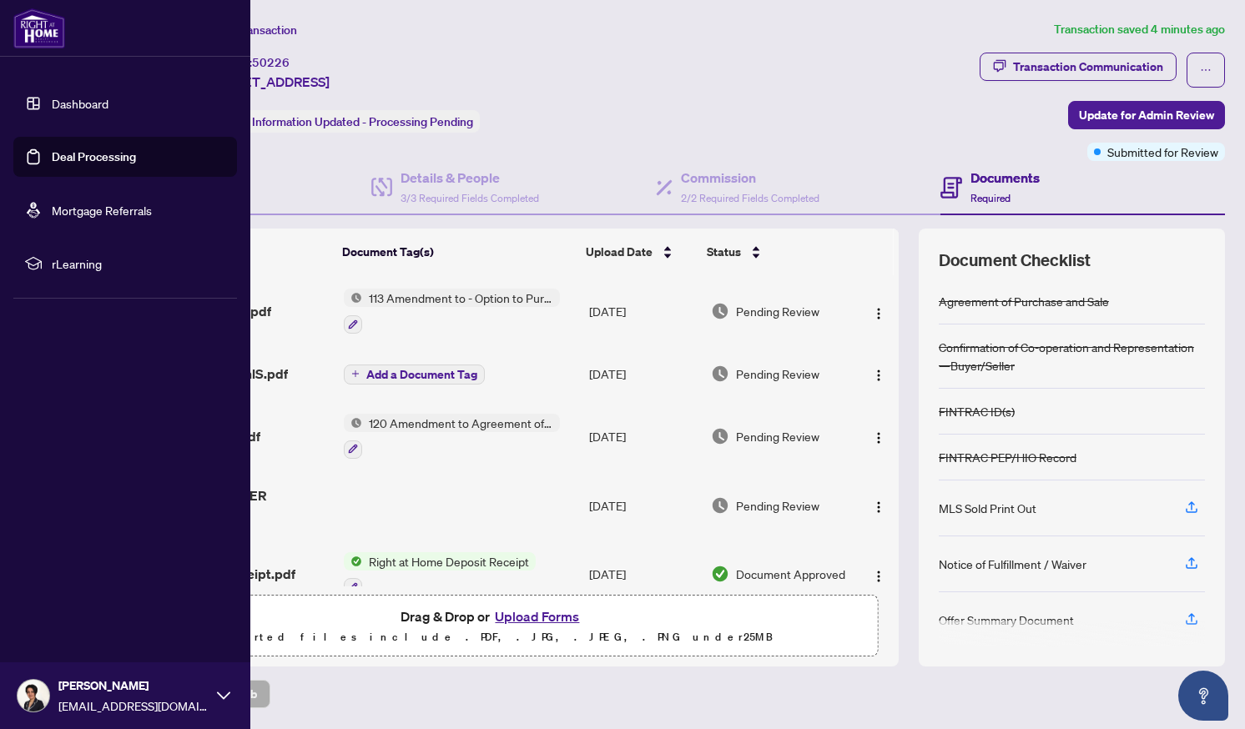
click at [52, 157] on link "Deal Processing" at bounding box center [94, 156] width 84 height 15
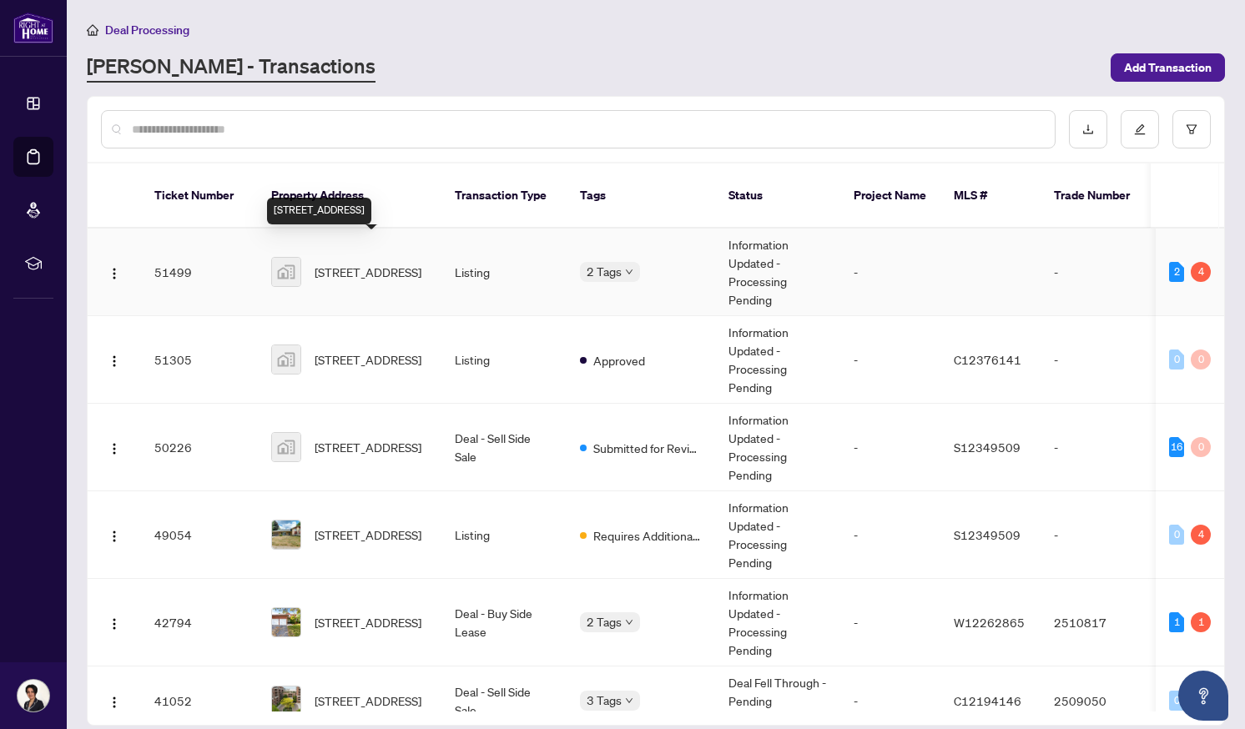
click at [365, 263] on span "[STREET_ADDRESS]" at bounding box center [368, 272] width 107 height 18
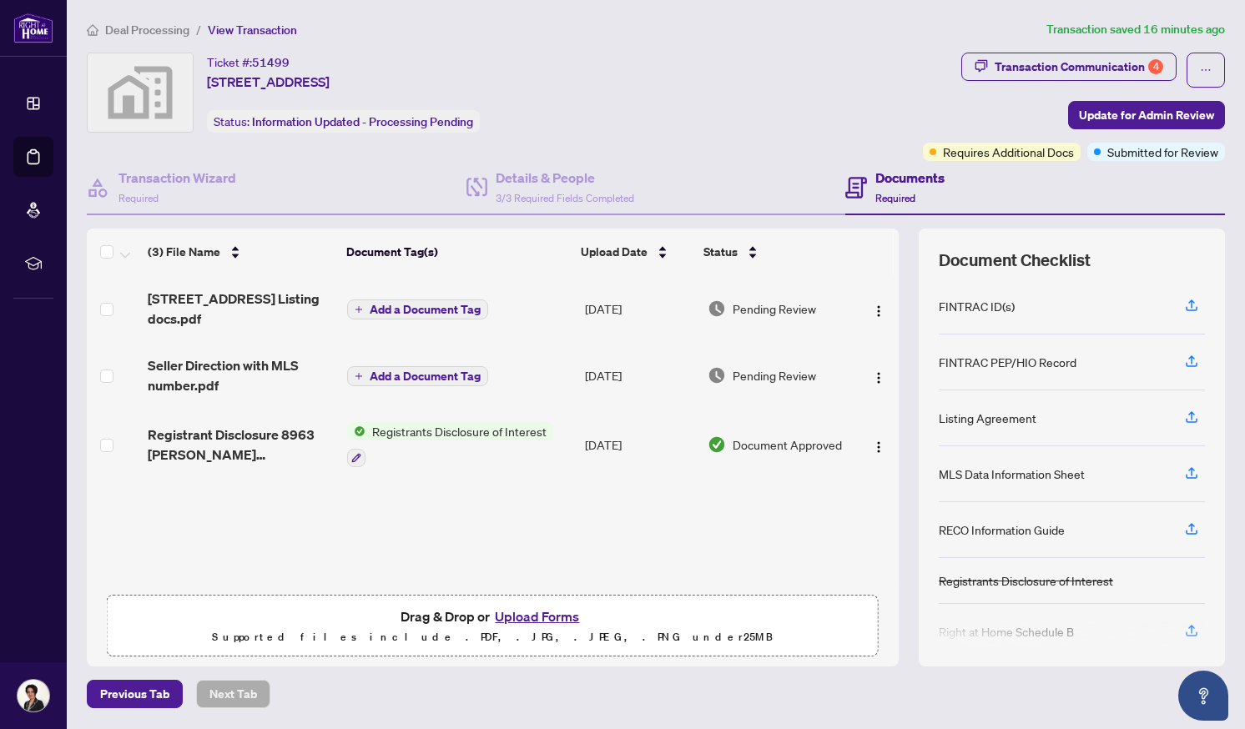
click at [529, 613] on button "Upload Forms" at bounding box center [537, 617] width 94 height 22
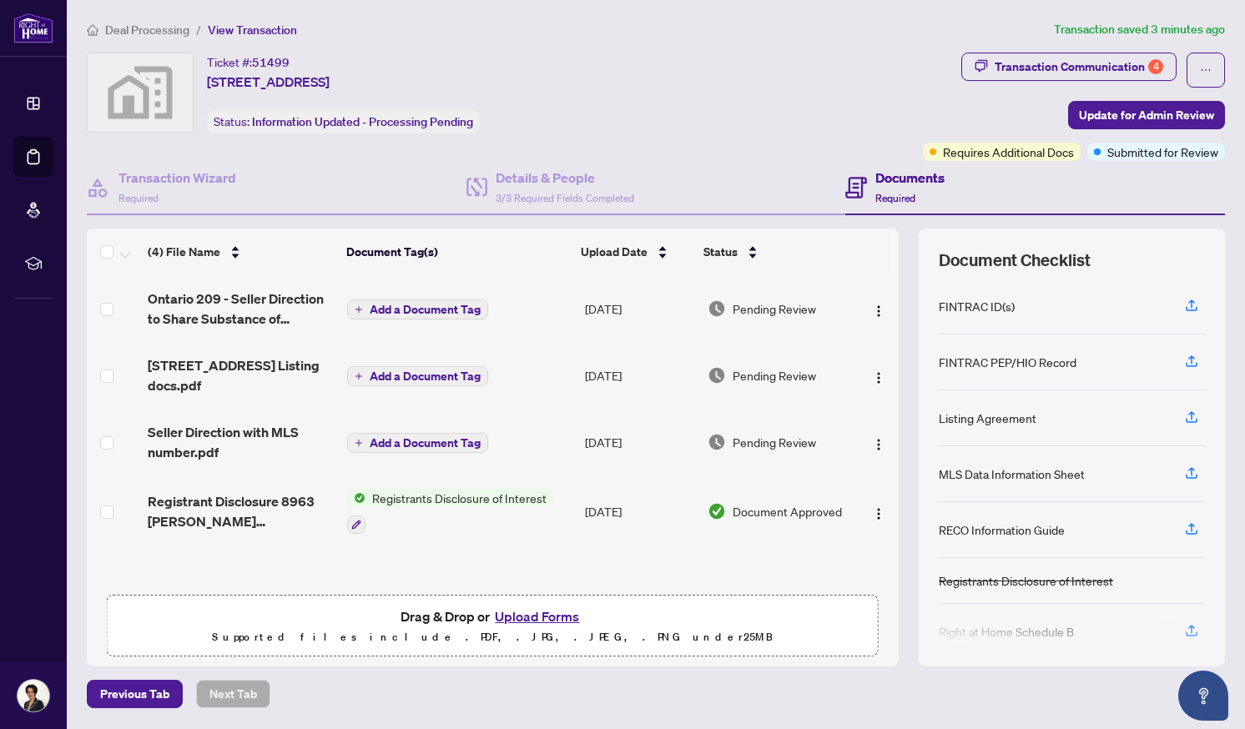
click at [358, 156] on div "Ticket #: 51499 [STREET_ADDRESS] Status: Information Updated - Processing Pendi…" at bounding box center [501, 107] width 836 height 108
click at [177, 179] on h4 "Transaction Wizard" at bounding box center [178, 178] width 118 height 20
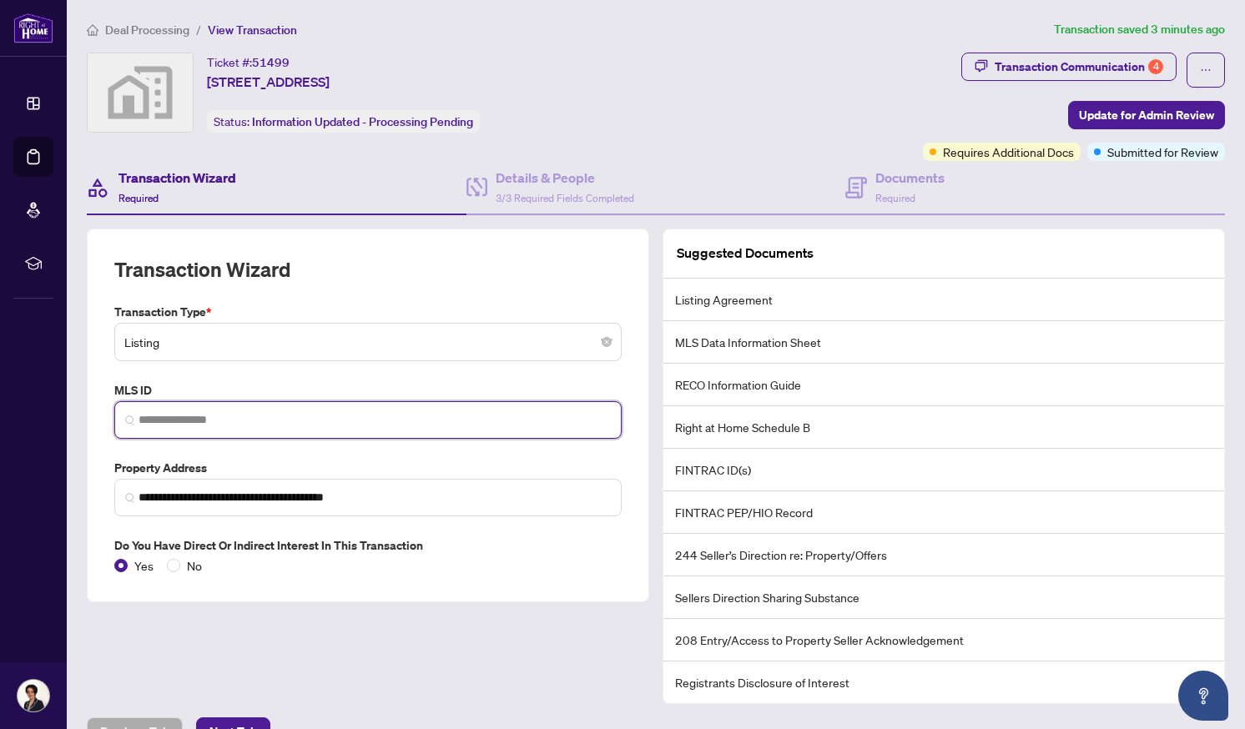
click at [149, 420] on input "search" at bounding box center [375, 420] width 472 height 18
paste input "*********"
type input "*********"
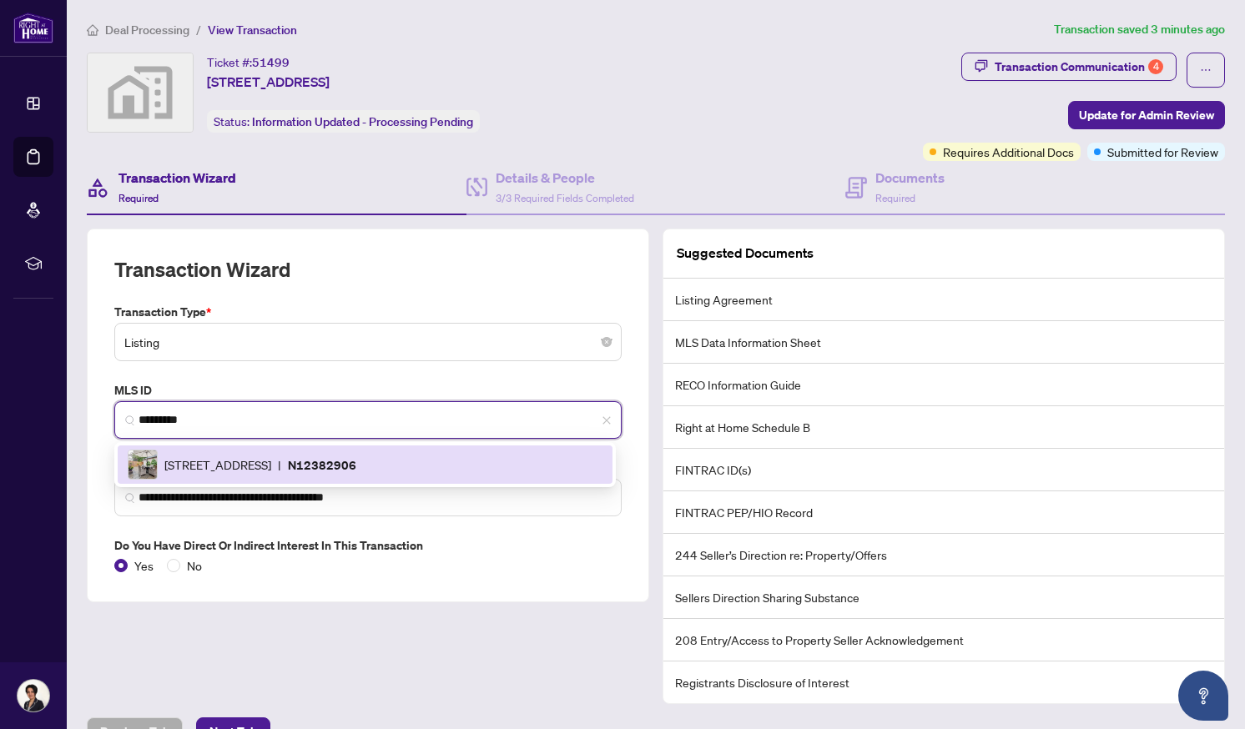
click at [356, 460] on p "N12382906" at bounding box center [322, 465] width 68 height 19
type input "**********"
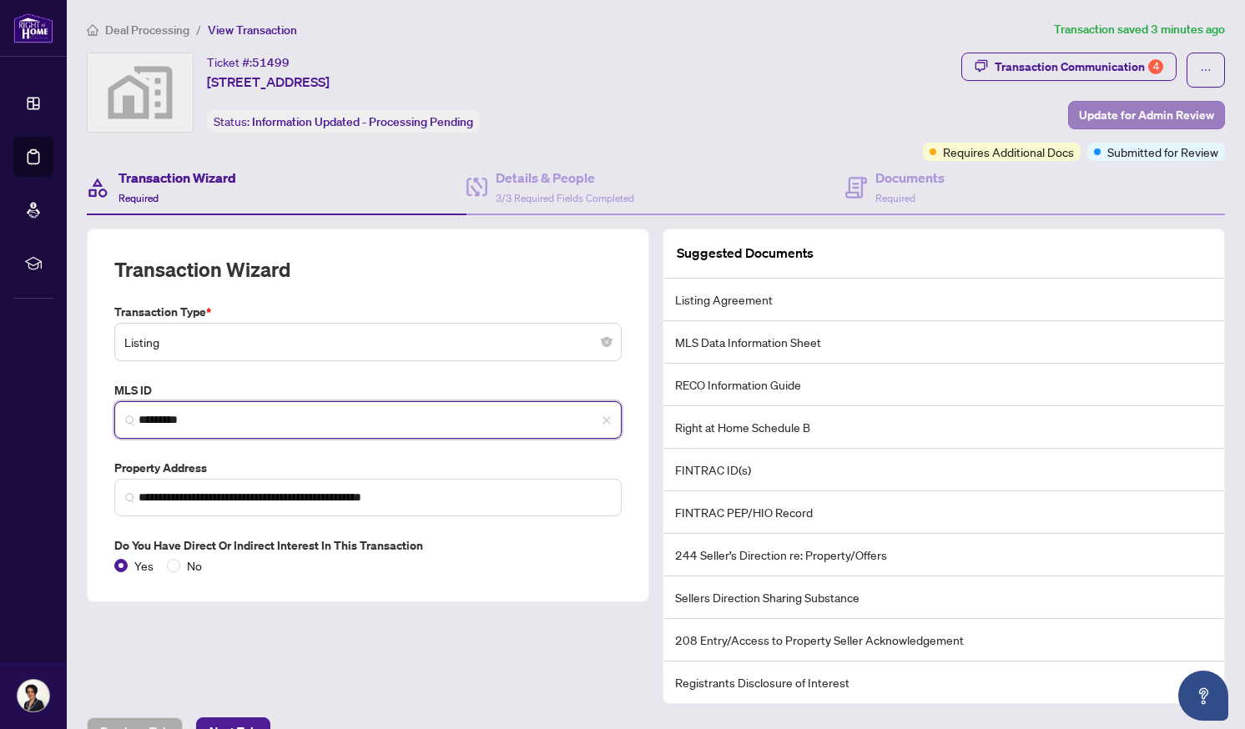
type input "*********"
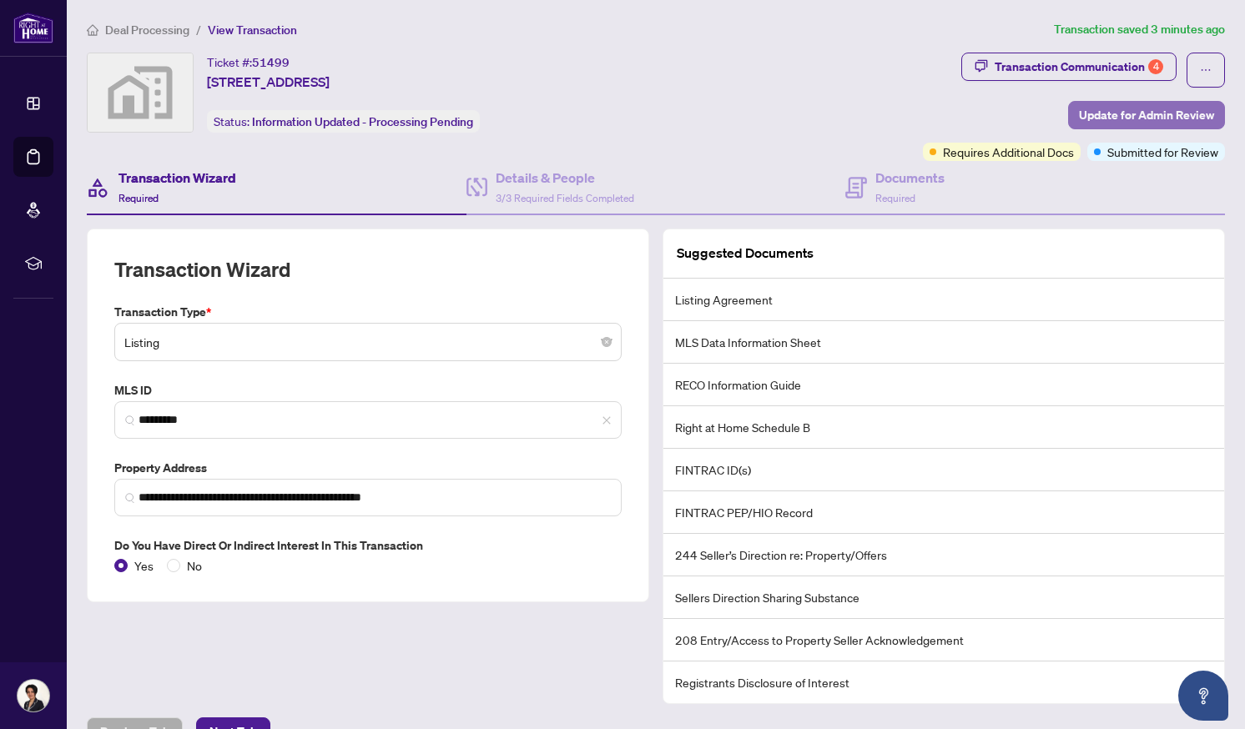
click at [1102, 108] on span "Update for Admin Review" at bounding box center [1146, 115] width 135 height 27
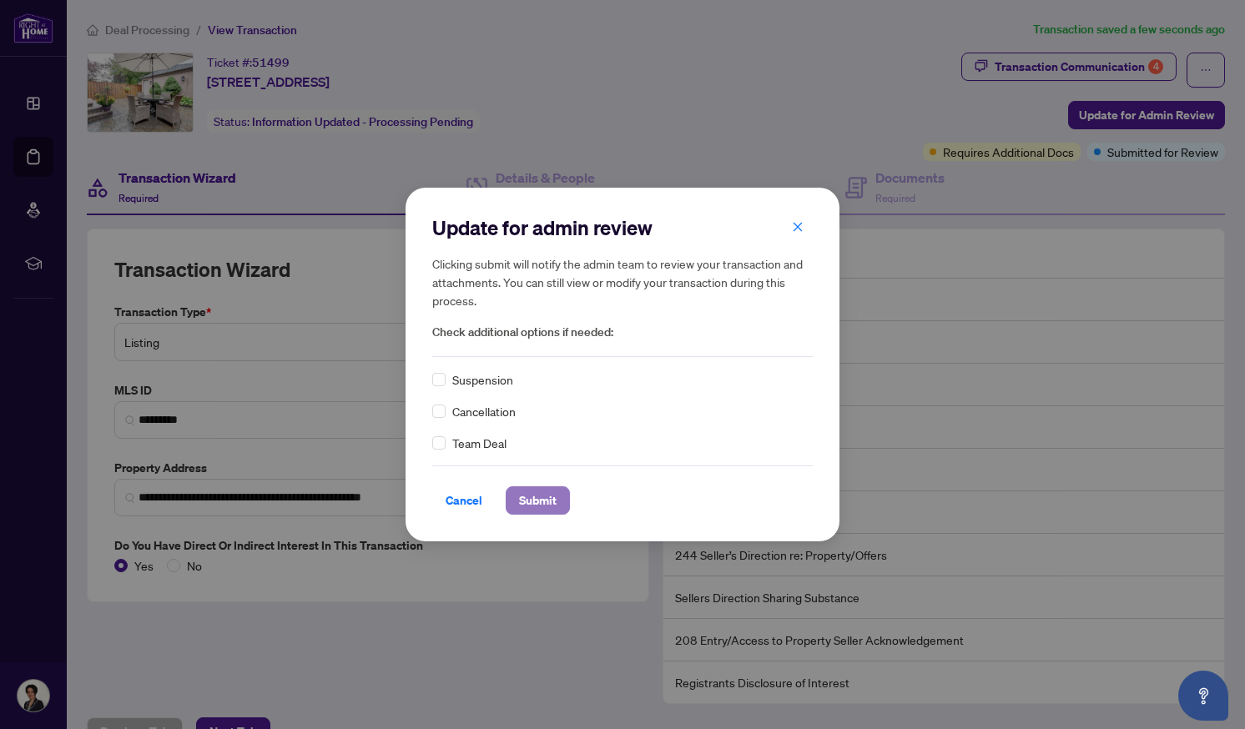
click at [552, 501] on span "Submit" at bounding box center [538, 500] width 38 height 27
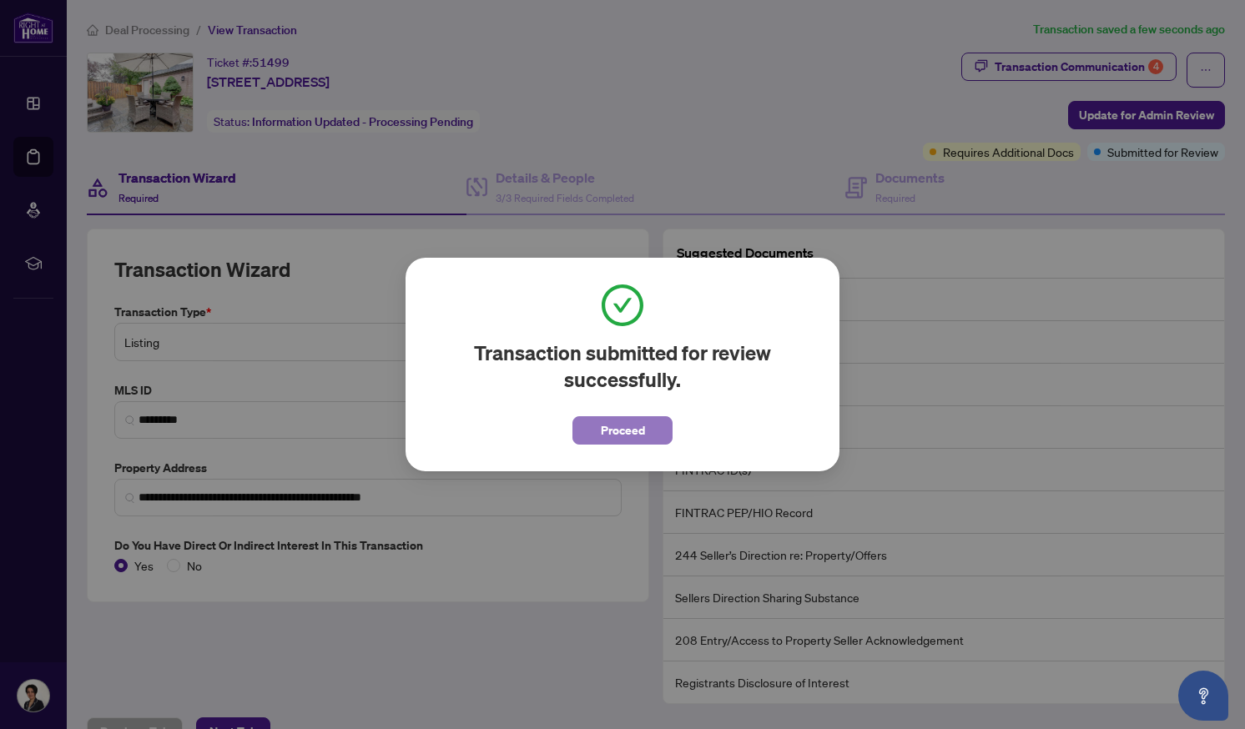
click at [608, 432] on span "Proceed" at bounding box center [623, 430] width 44 height 27
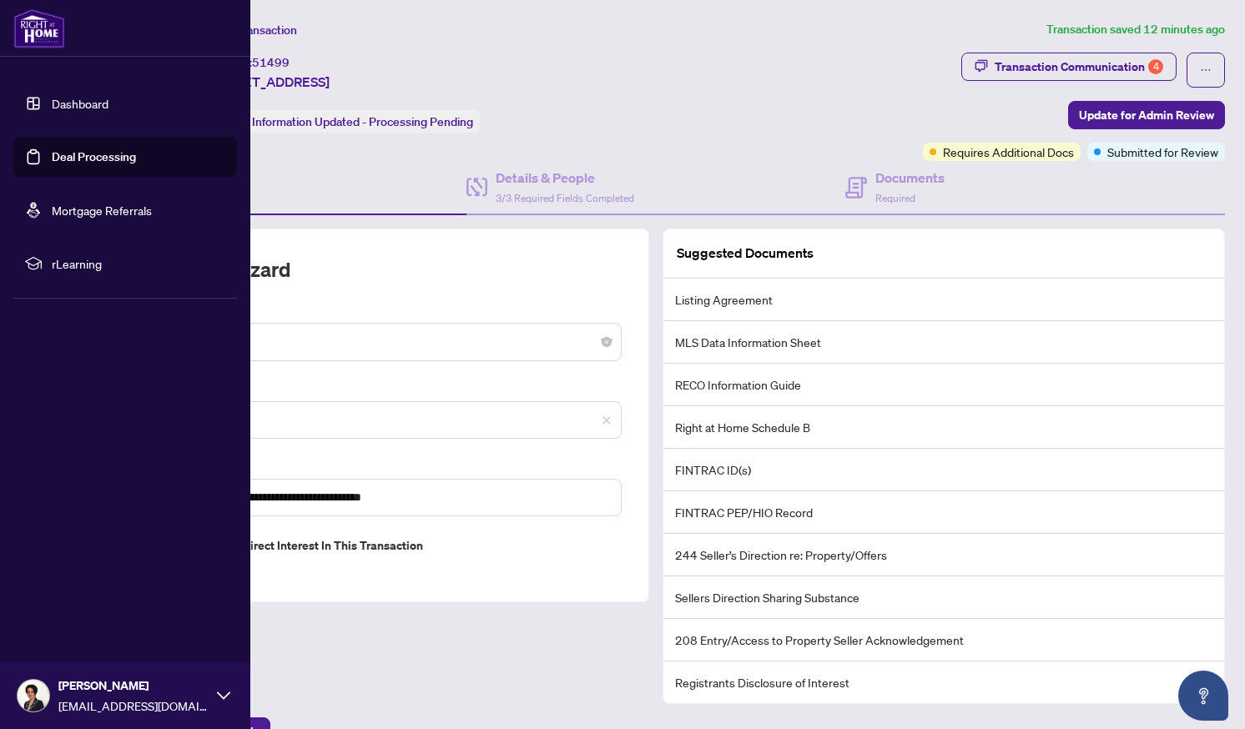
click at [52, 164] on link "Deal Processing" at bounding box center [94, 156] width 84 height 15
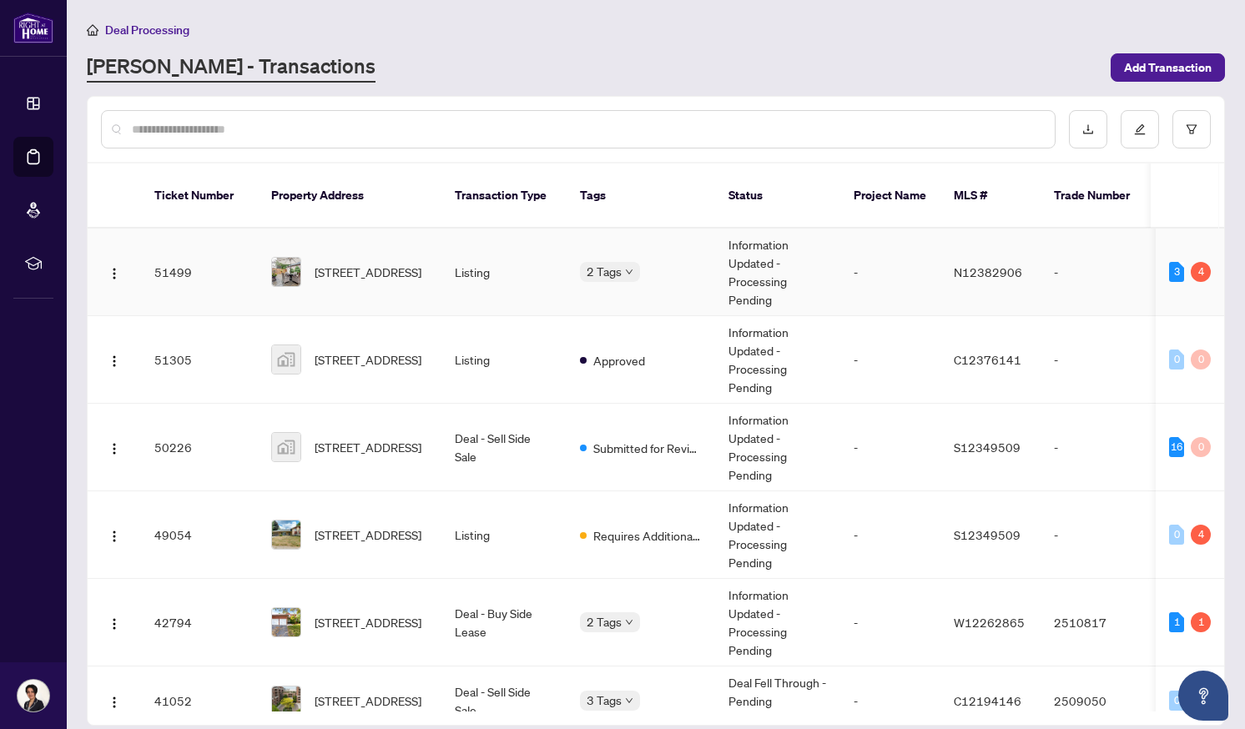
click at [759, 244] on td "Information Updated - Processing Pending" at bounding box center [777, 273] width 125 height 88
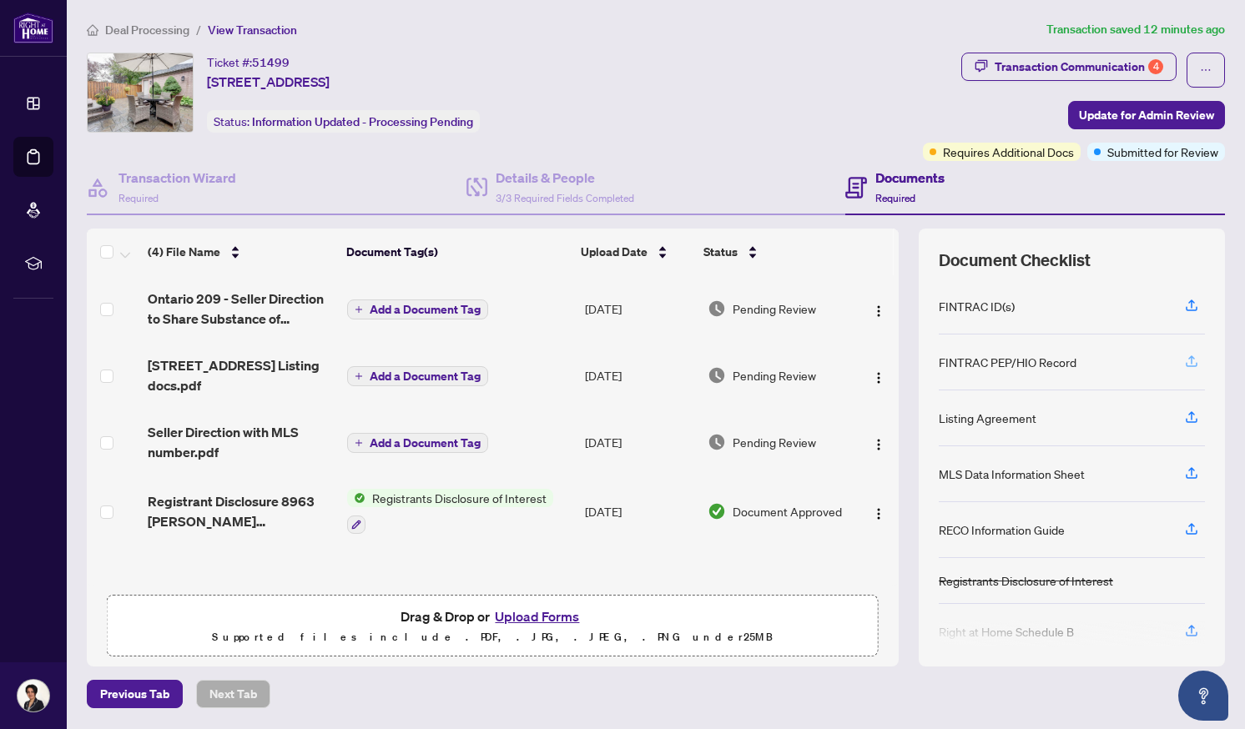
click at [1185, 366] on icon "button" at bounding box center [1191, 361] width 15 height 15
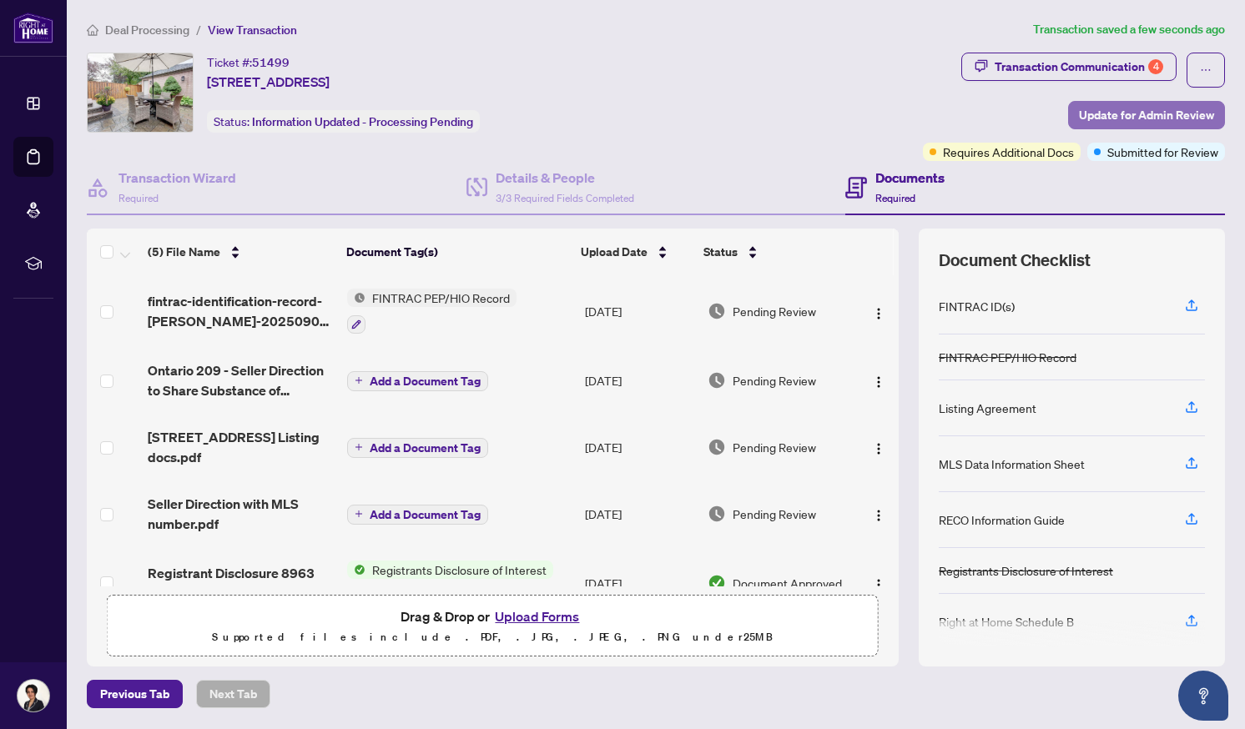
click at [1116, 112] on span "Update for Admin Review" at bounding box center [1146, 115] width 135 height 27
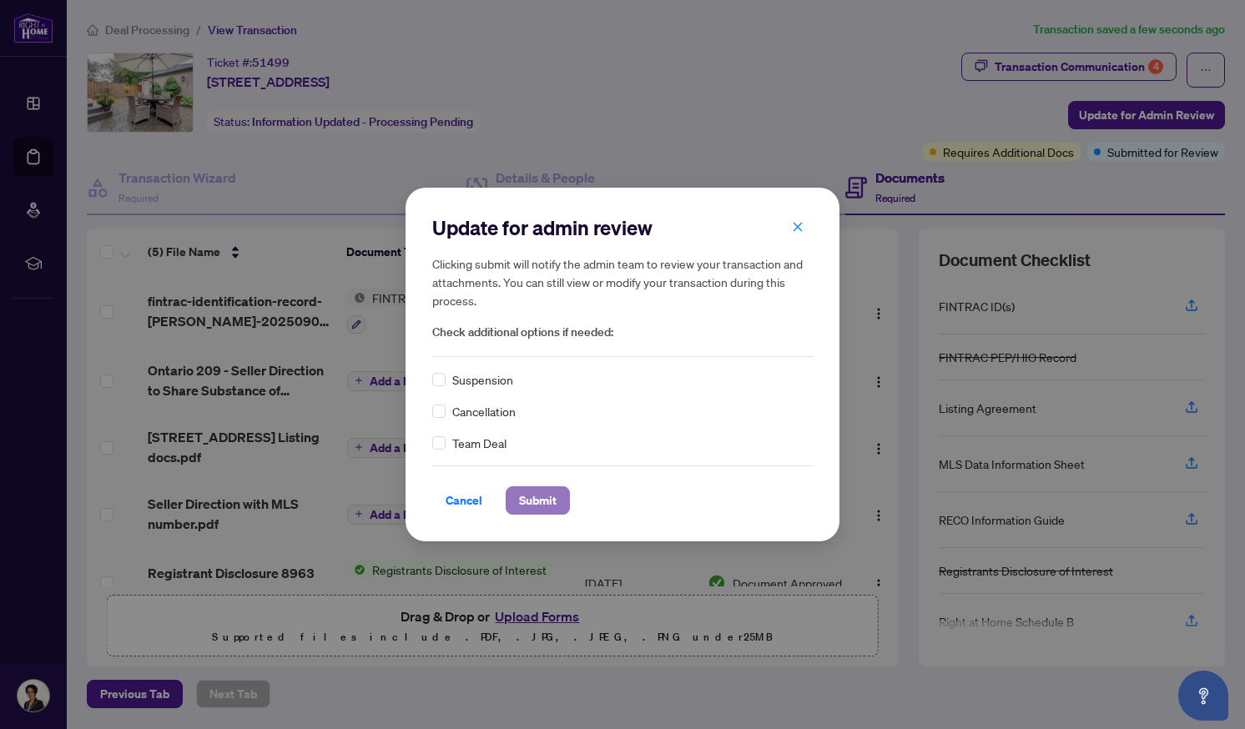
click at [544, 499] on span "Submit" at bounding box center [538, 500] width 38 height 27
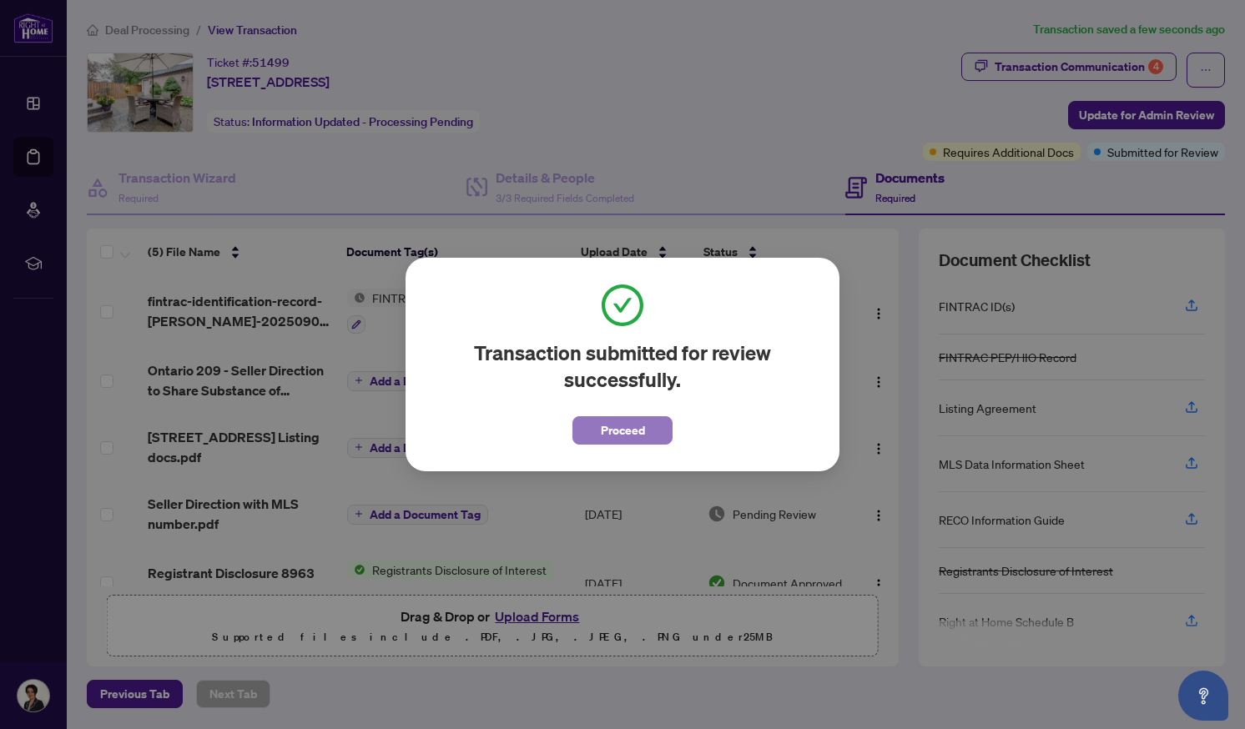
click at [603, 423] on span "Proceed" at bounding box center [623, 430] width 44 height 27
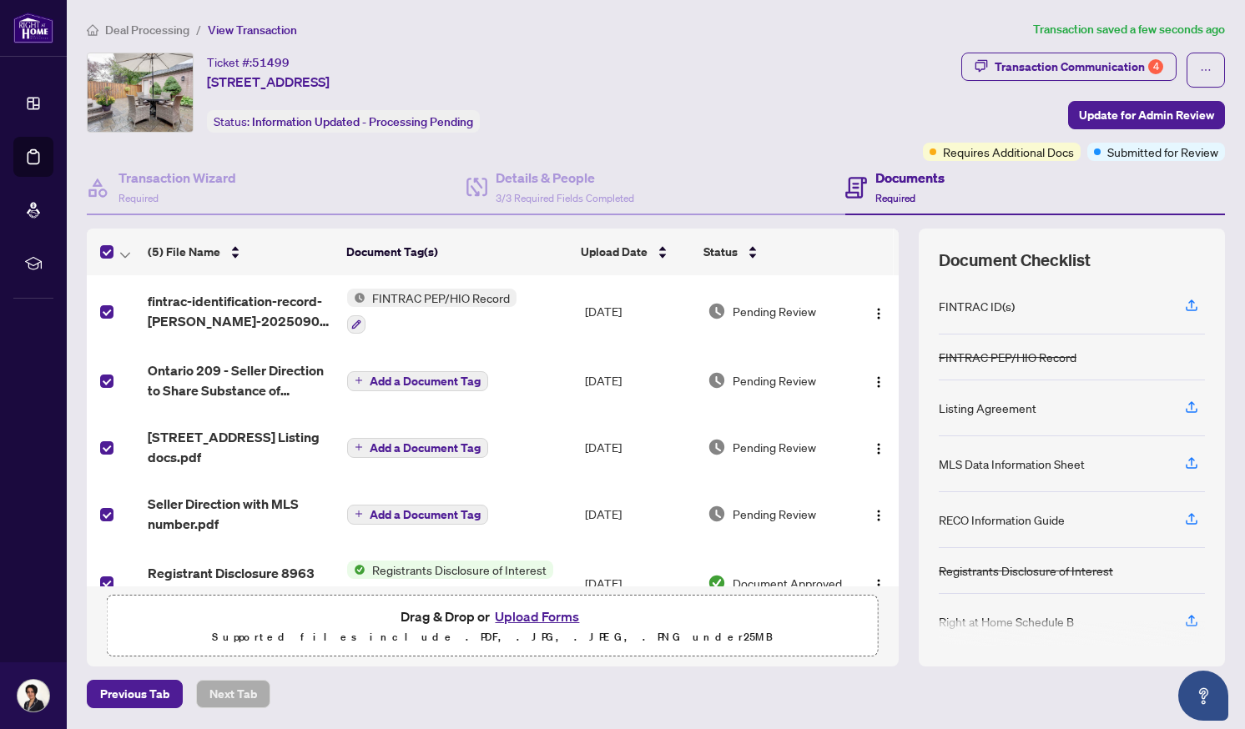
click at [103, 574] on label at bounding box center [106, 583] width 13 height 18
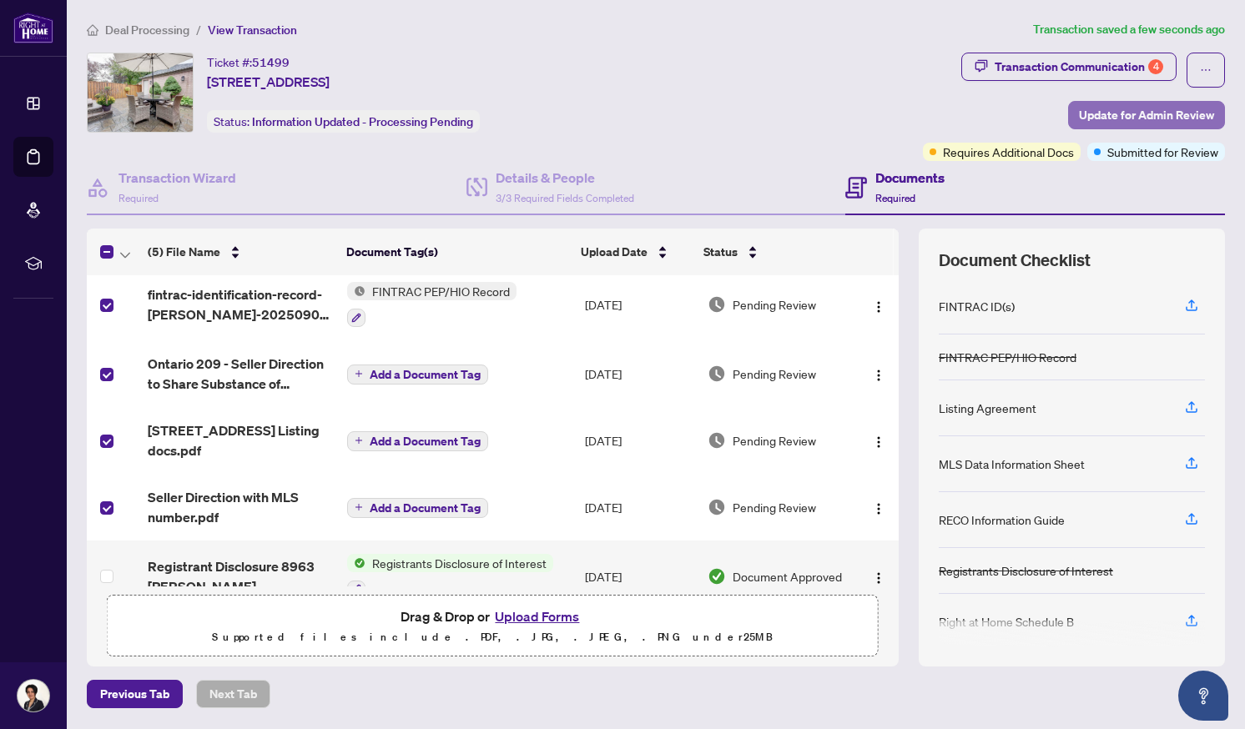
click at [1127, 112] on span "Update for Admin Review" at bounding box center [1146, 115] width 135 height 27
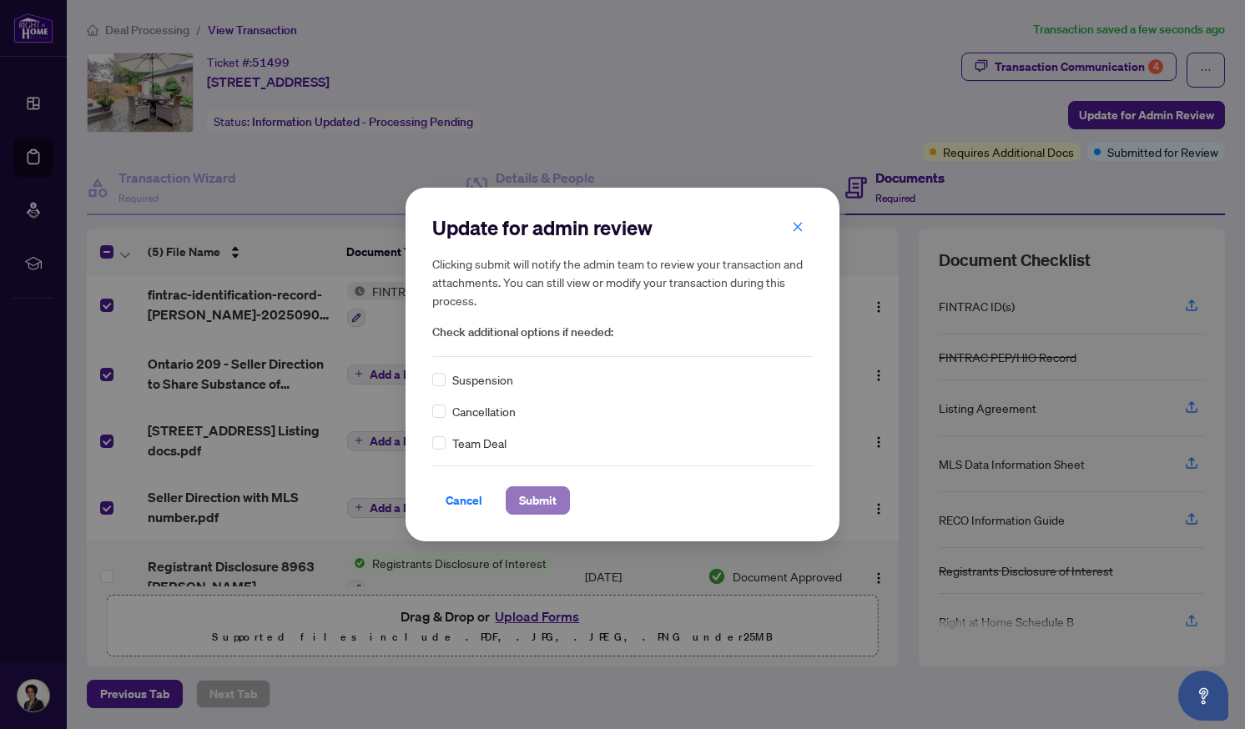
click at [546, 505] on span "Submit" at bounding box center [538, 500] width 38 height 27
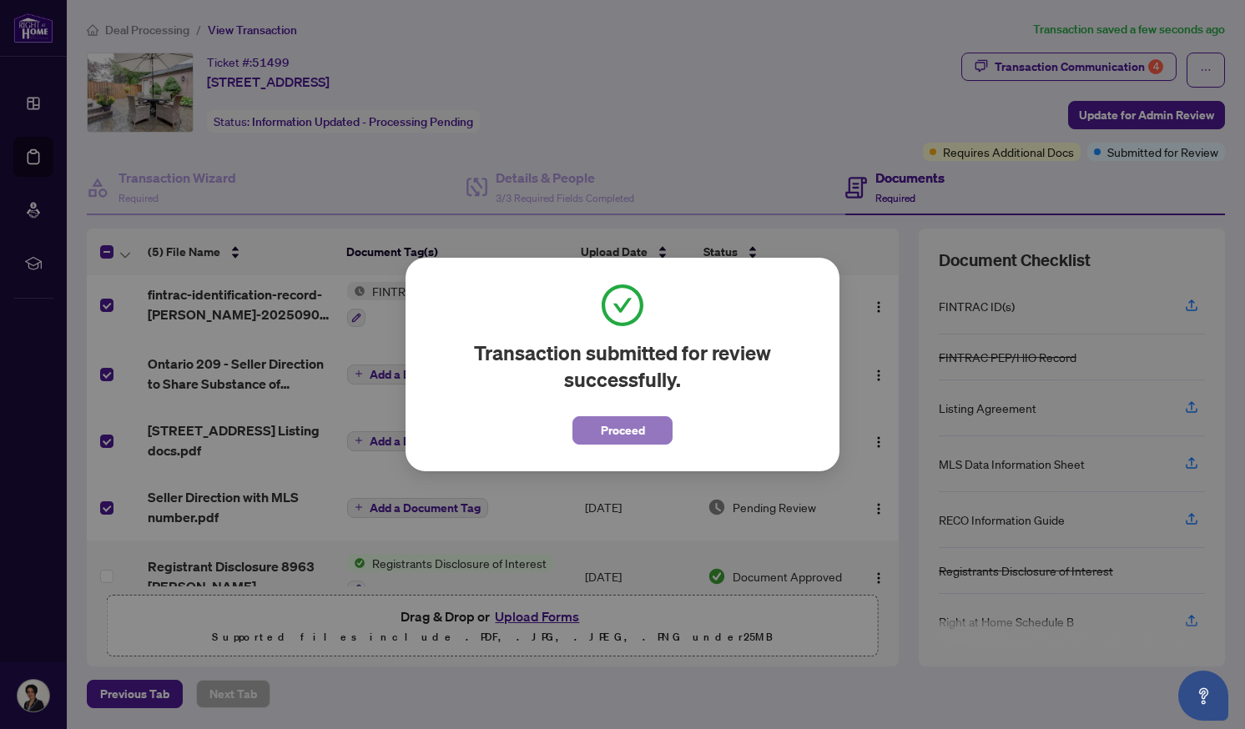
click at [621, 426] on span "Proceed" at bounding box center [623, 430] width 44 height 27
